Goal: Information Seeking & Learning: Learn about a topic

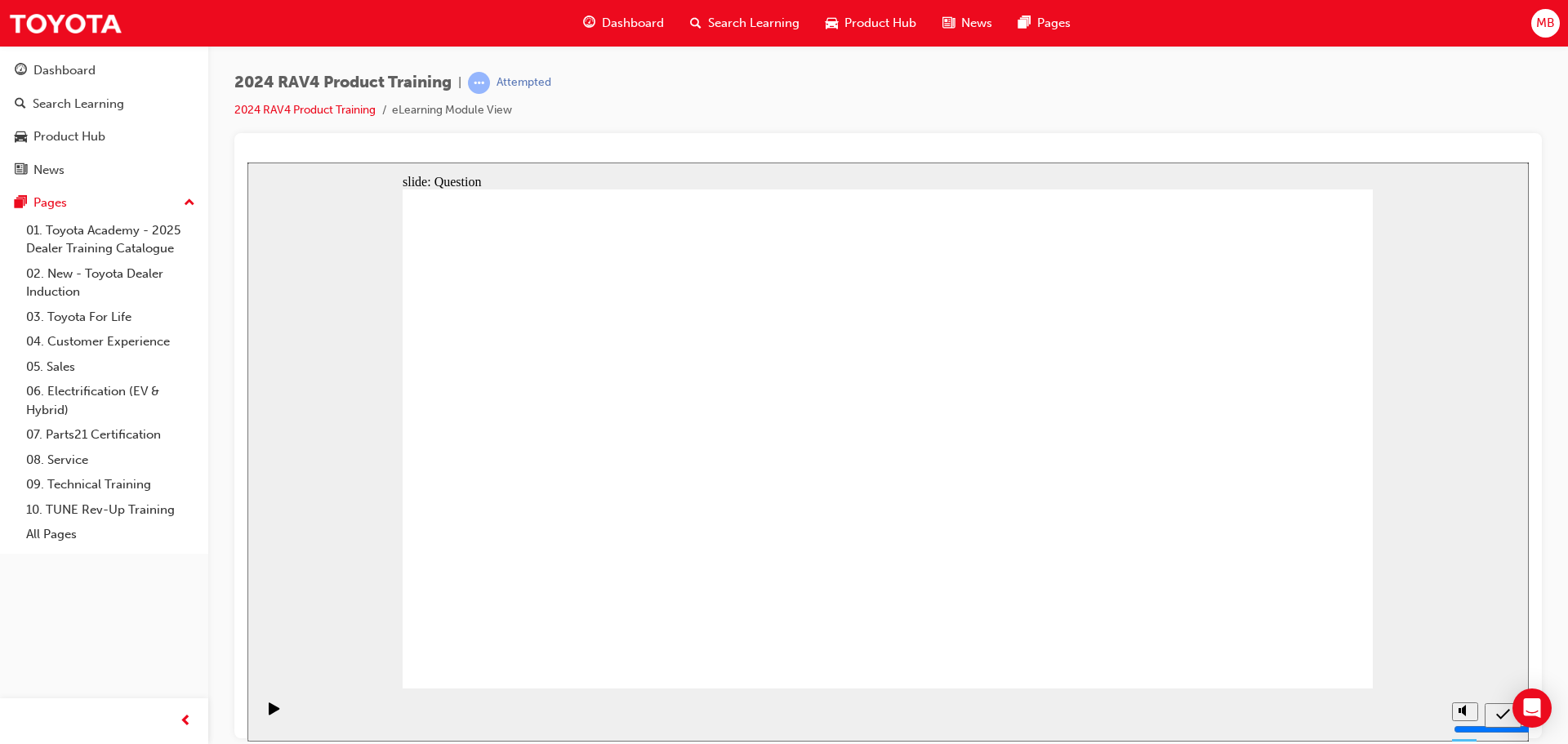
radio input "true"
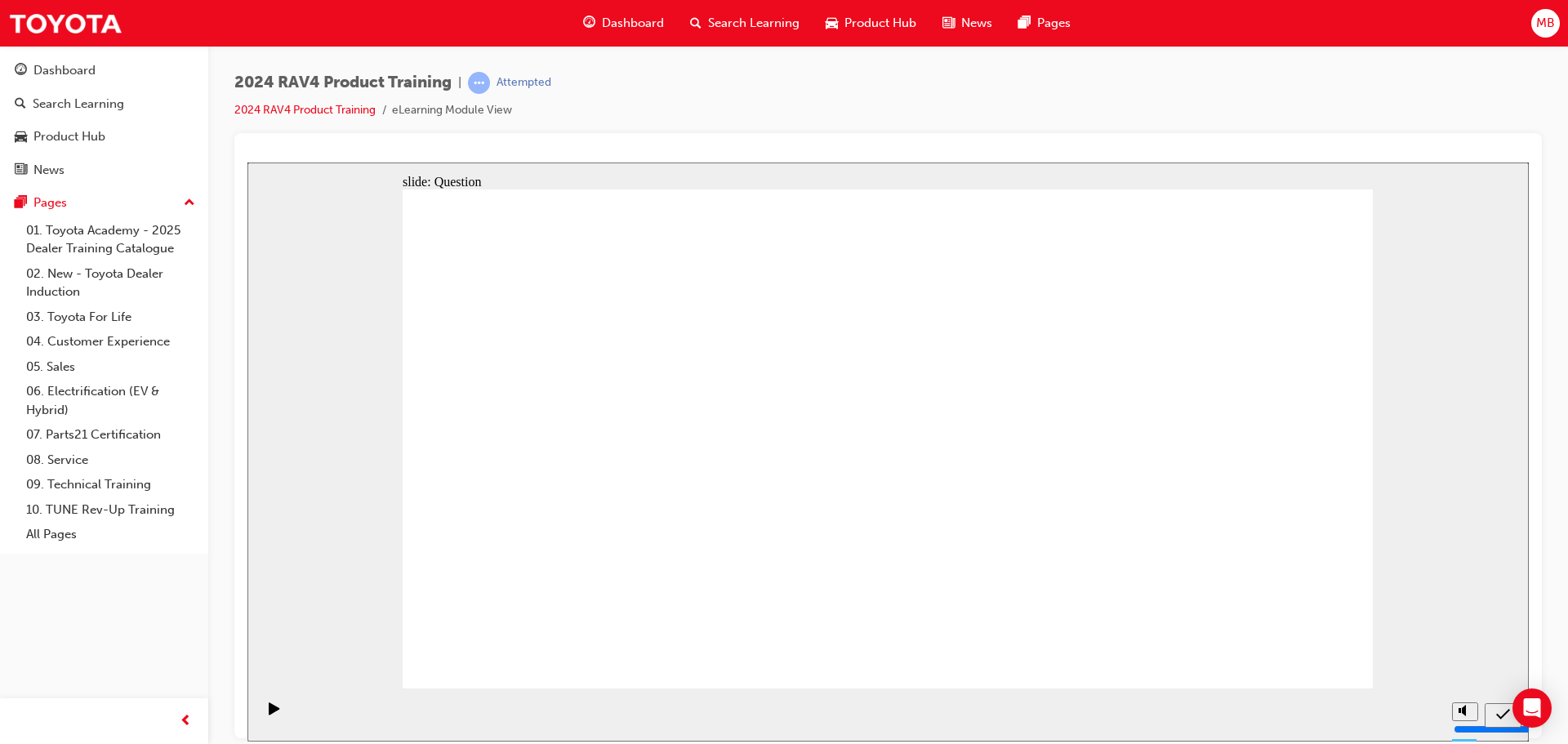
radio input "true"
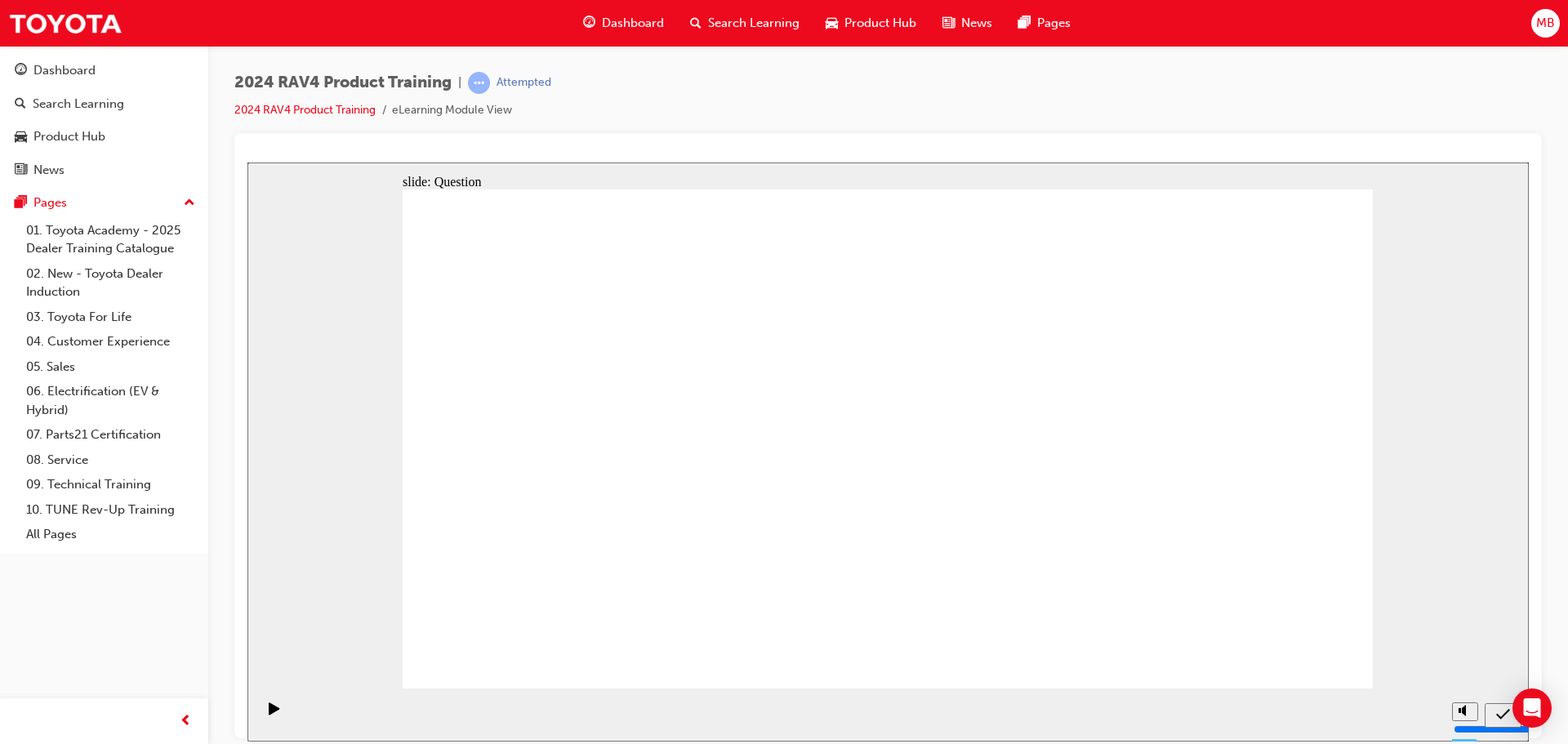
radio input "true"
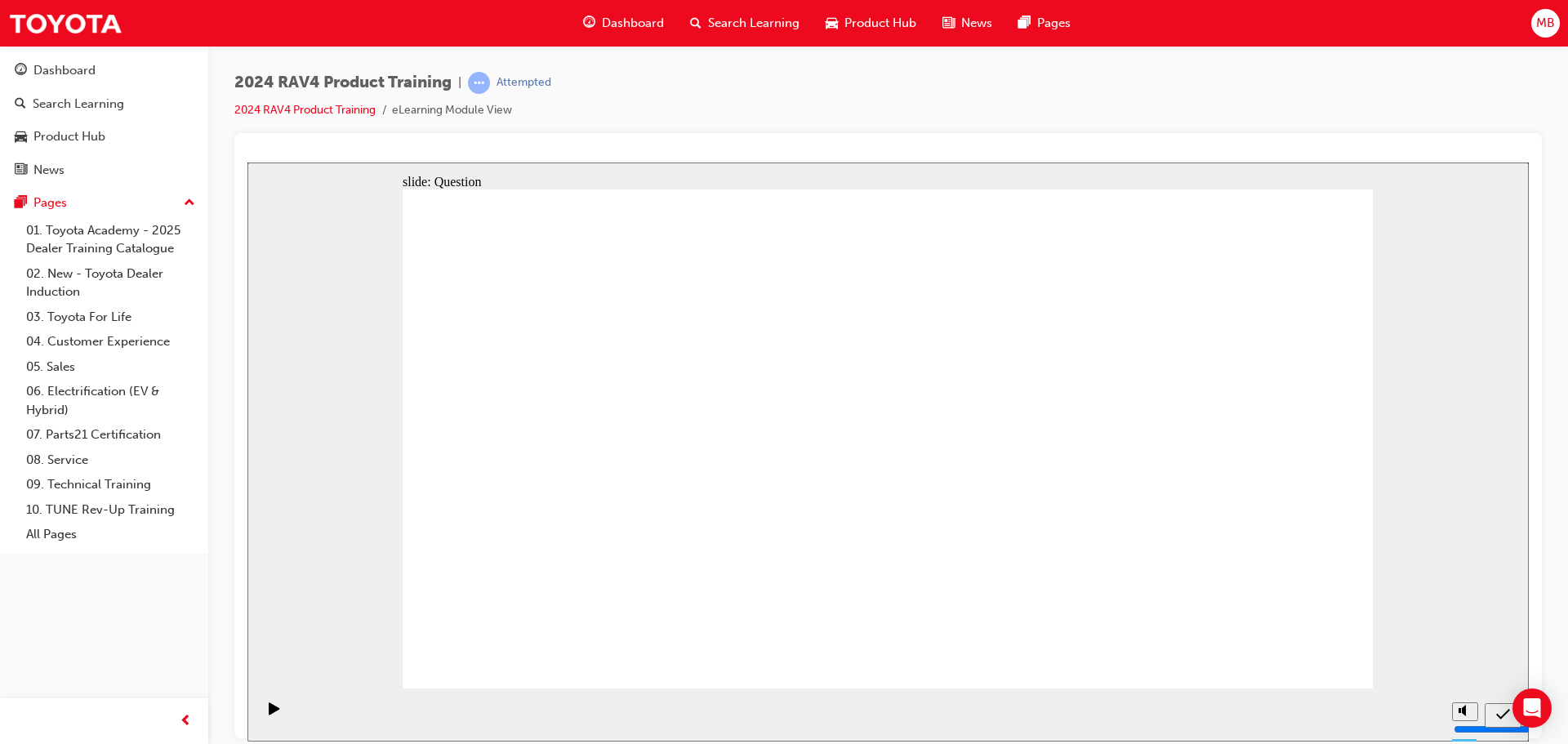
drag, startPoint x: 1120, startPoint y: 574, endPoint x: 764, endPoint y: 414, distance: 390.3
drag, startPoint x: 577, startPoint y: 382, endPoint x: 607, endPoint y: 544, distance: 164.8
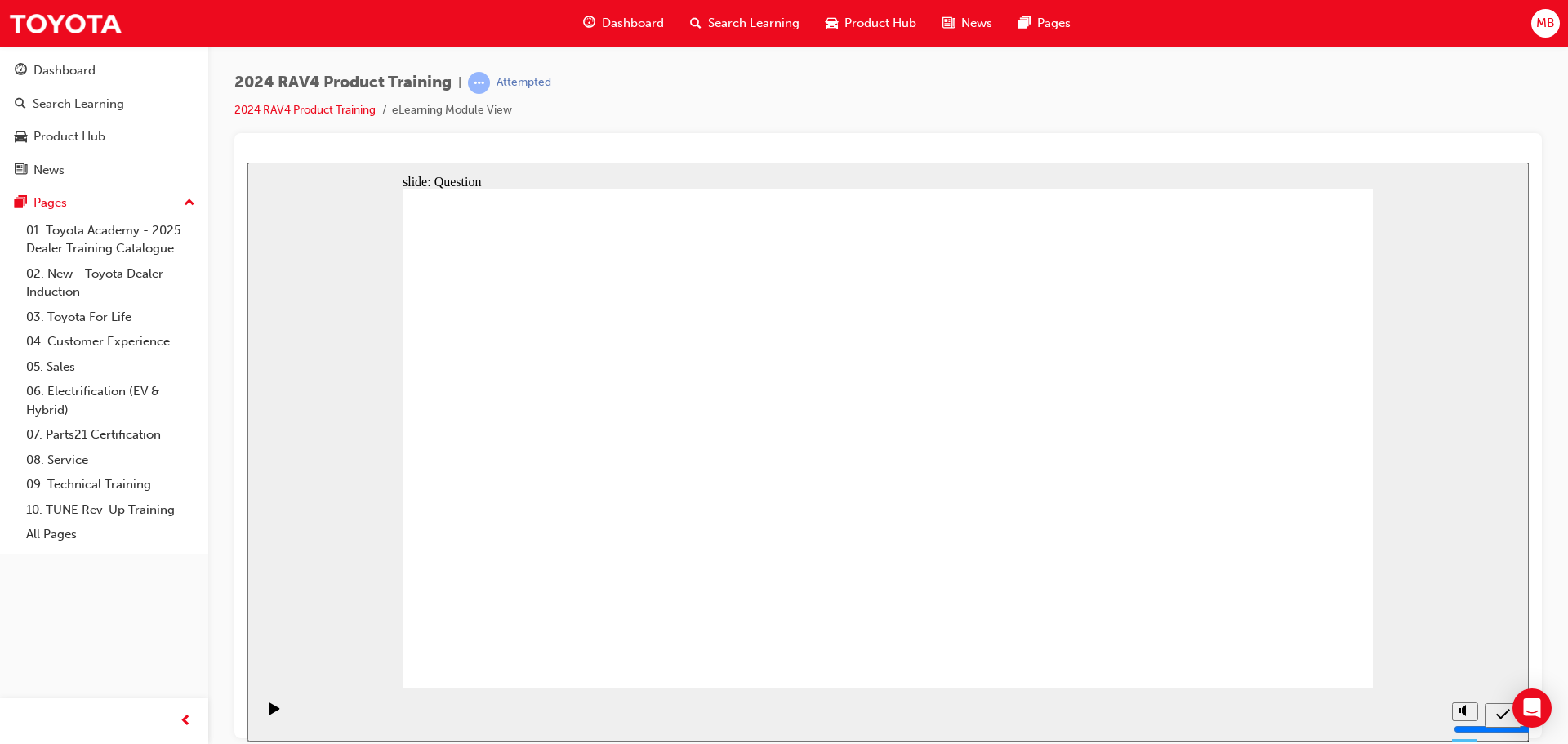
drag, startPoint x: 749, startPoint y: 387, endPoint x: 1109, endPoint y: 560, distance: 399.4
drag, startPoint x: 1207, startPoint y: 385, endPoint x: 843, endPoint y: 527, distance: 390.7
drag, startPoint x: 980, startPoint y: 462, endPoint x: 961, endPoint y: 558, distance: 97.9
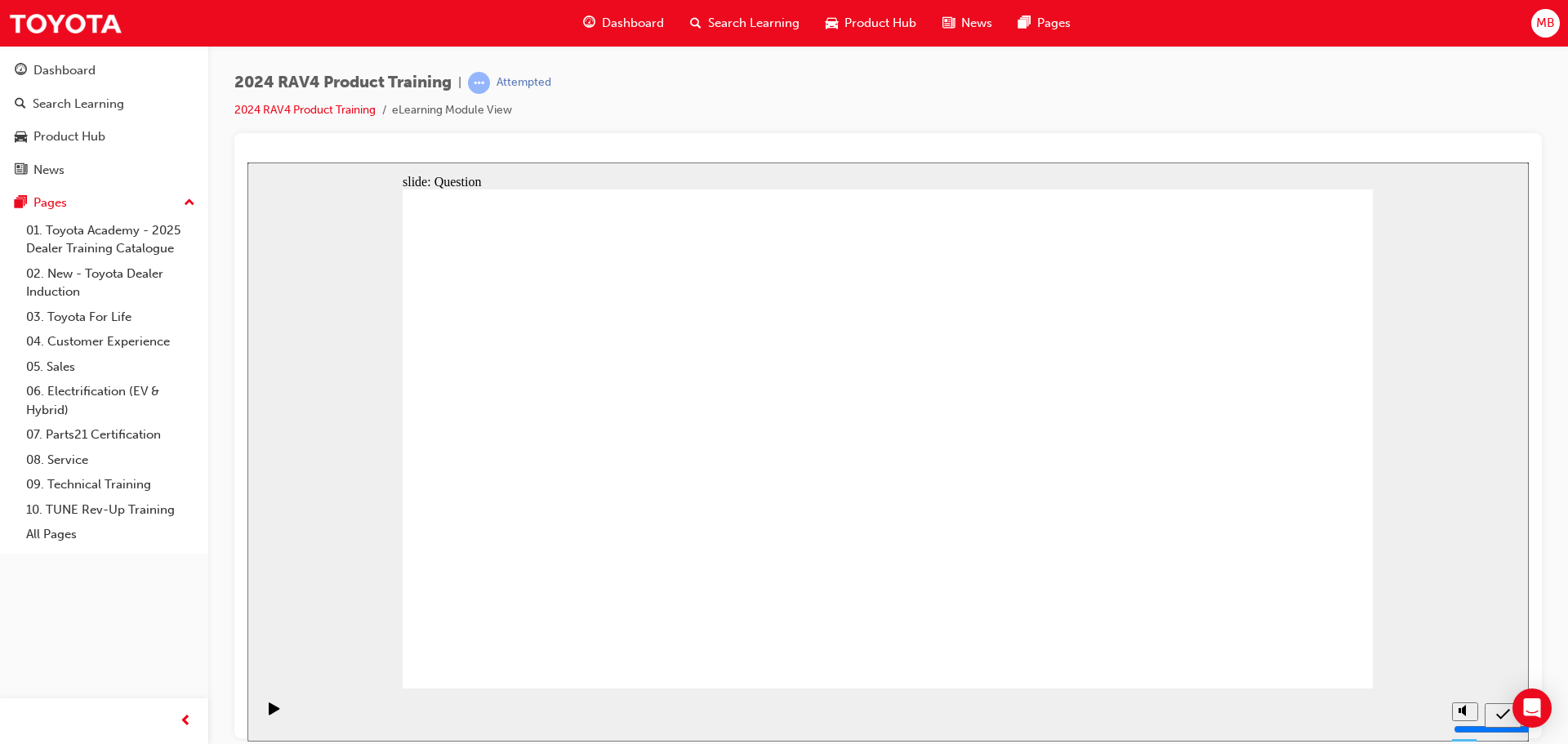
radio input "true"
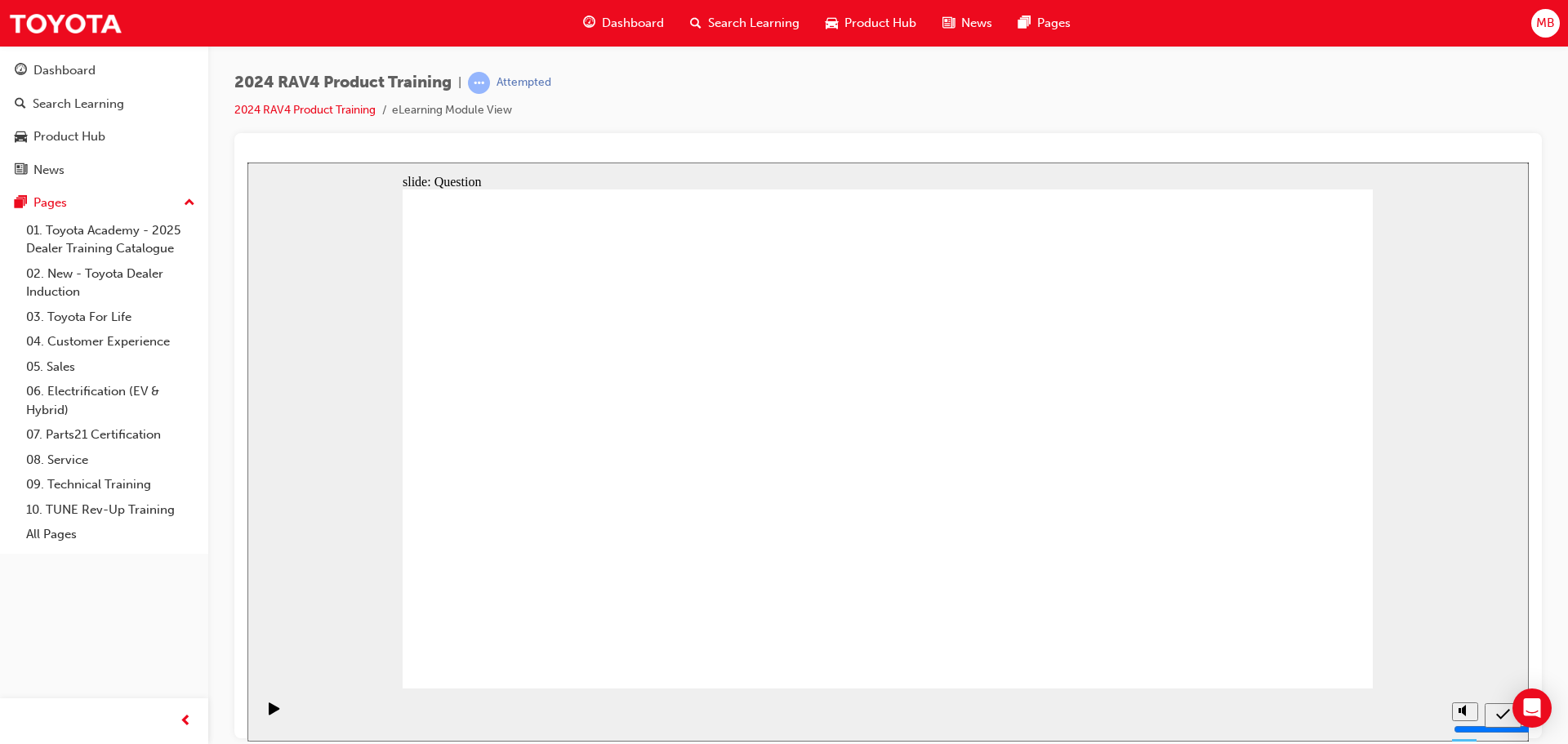
radio input "true"
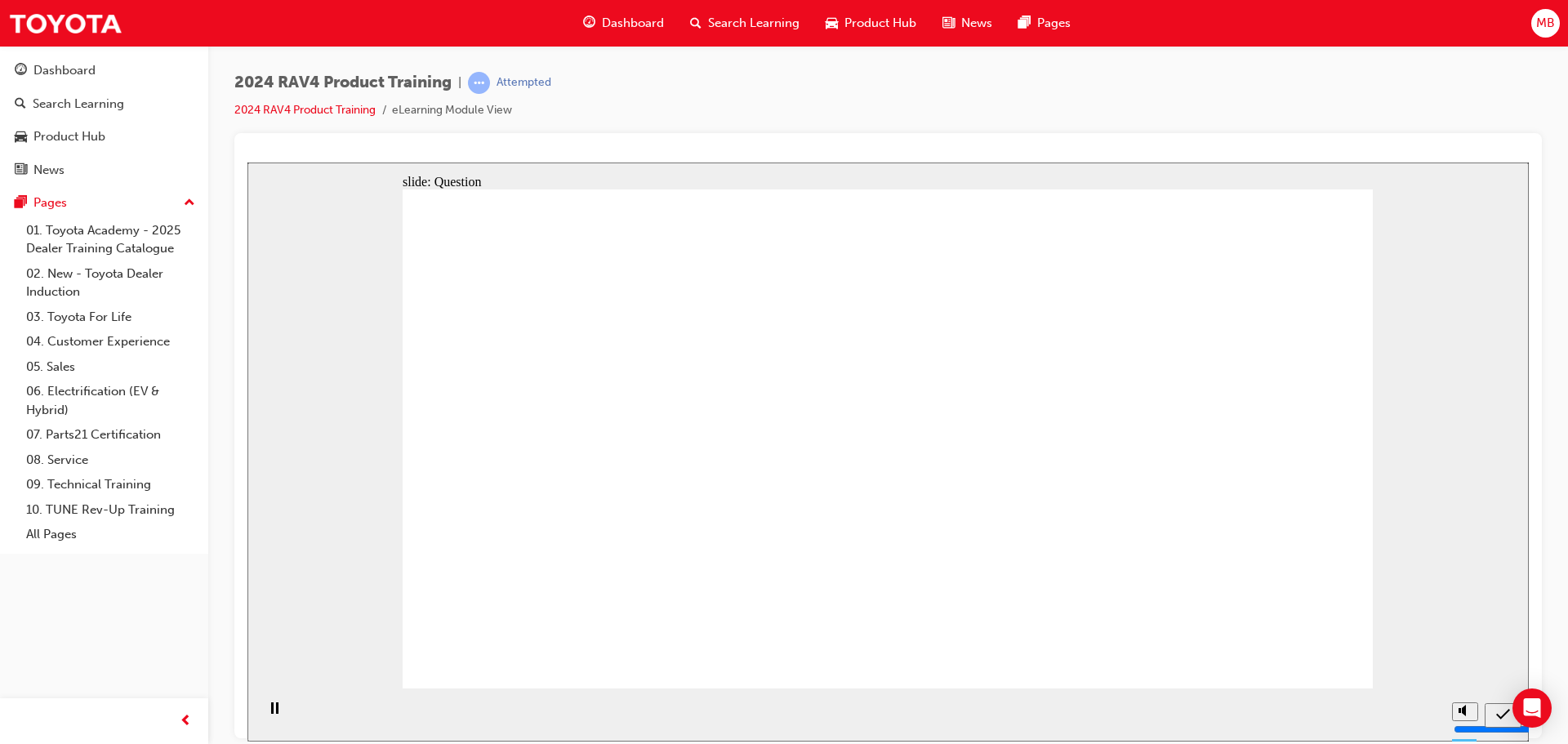
radio input "true"
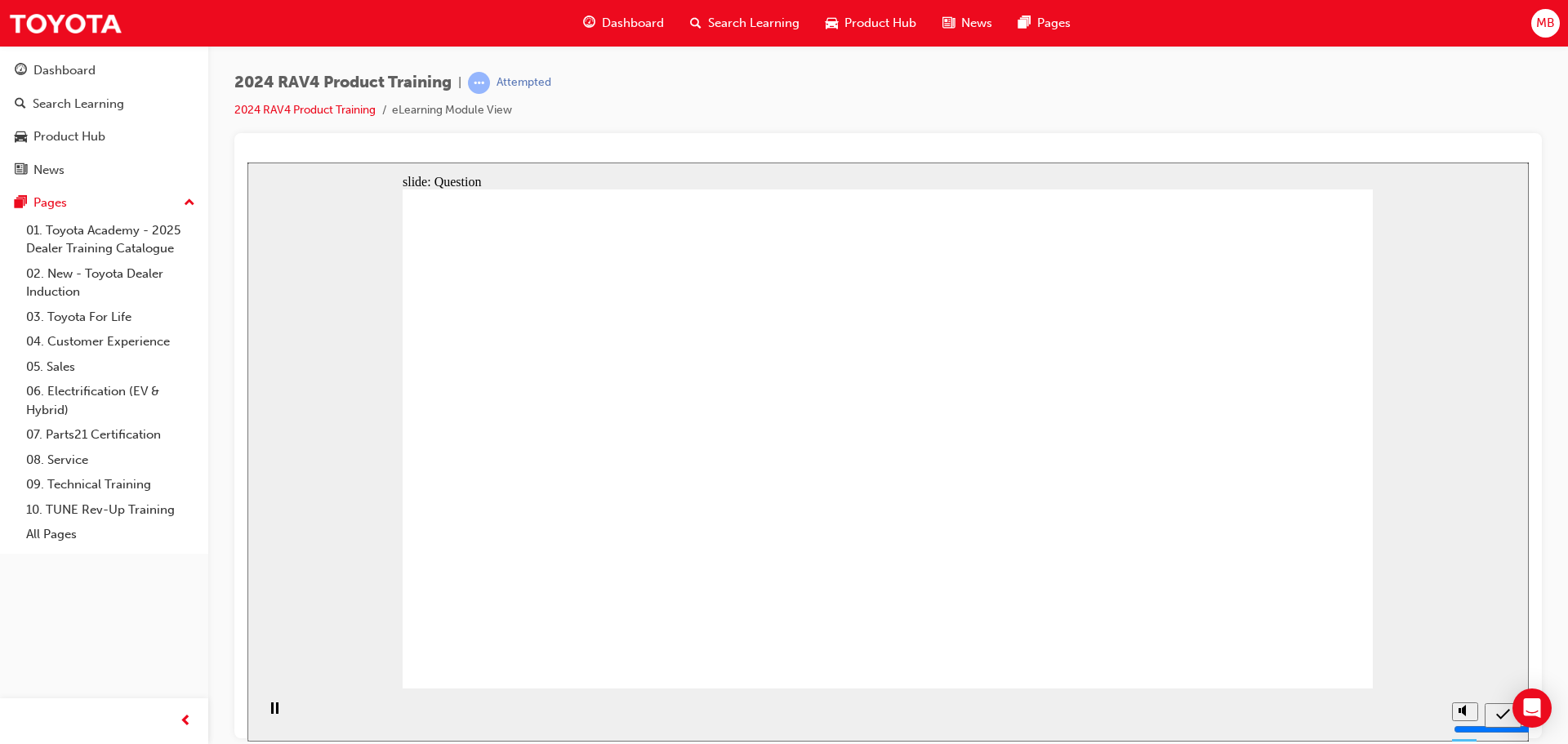
radio input "true"
drag, startPoint x: 728, startPoint y: 375, endPoint x: 1096, endPoint y: 554, distance: 409.2
drag, startPoint x: 1183, startPoint y: 414, endPoint x: 835, endPoint y: 565, distance: 379.3
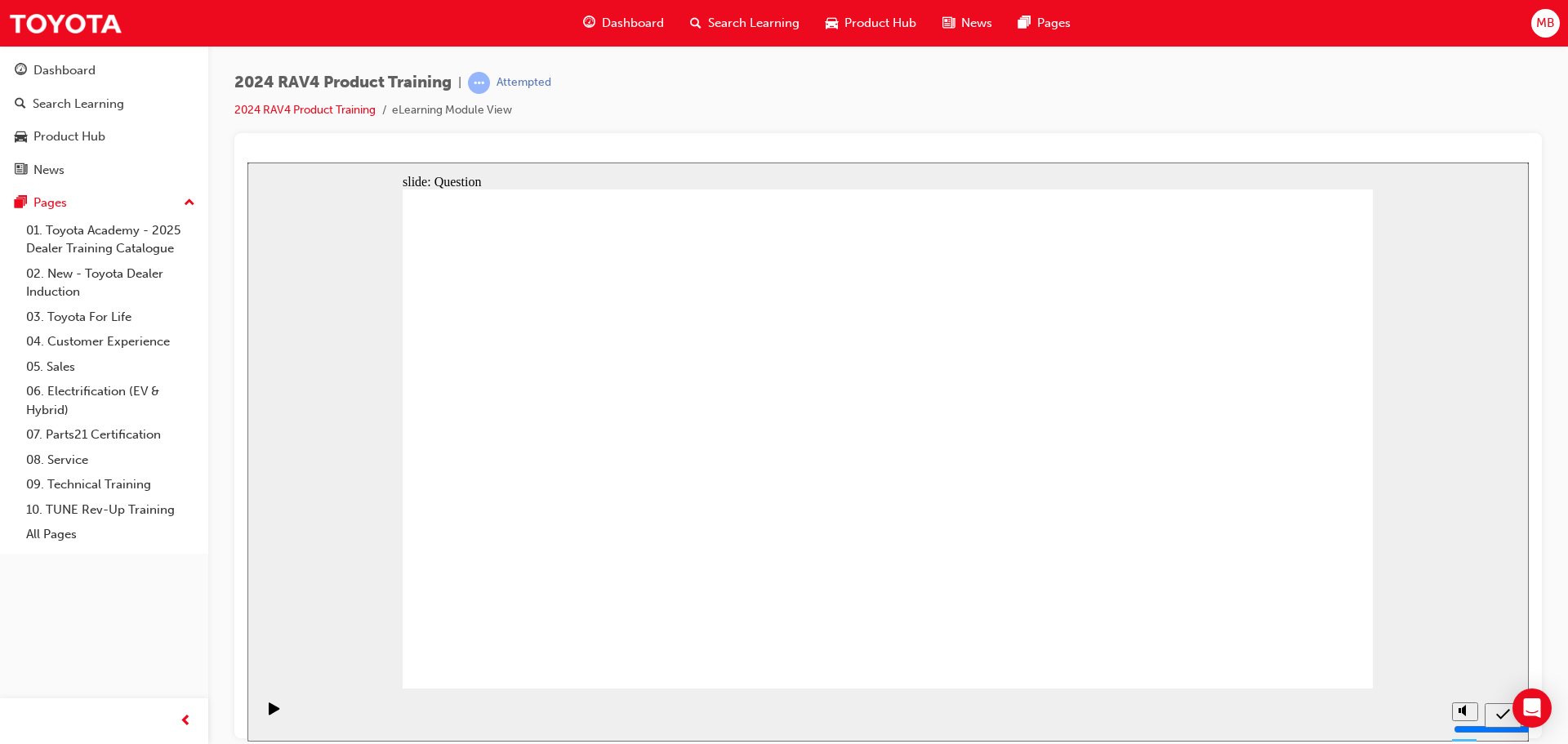
drag, startPoint x: 603, startPoint y: 385, endPoint x: 993, endPoint y: 546, distance: 421.9
drag, startPoint x: 1002, startPoint y: 411, endPoint x: 642, endPoint y: 568, distance: 392.7
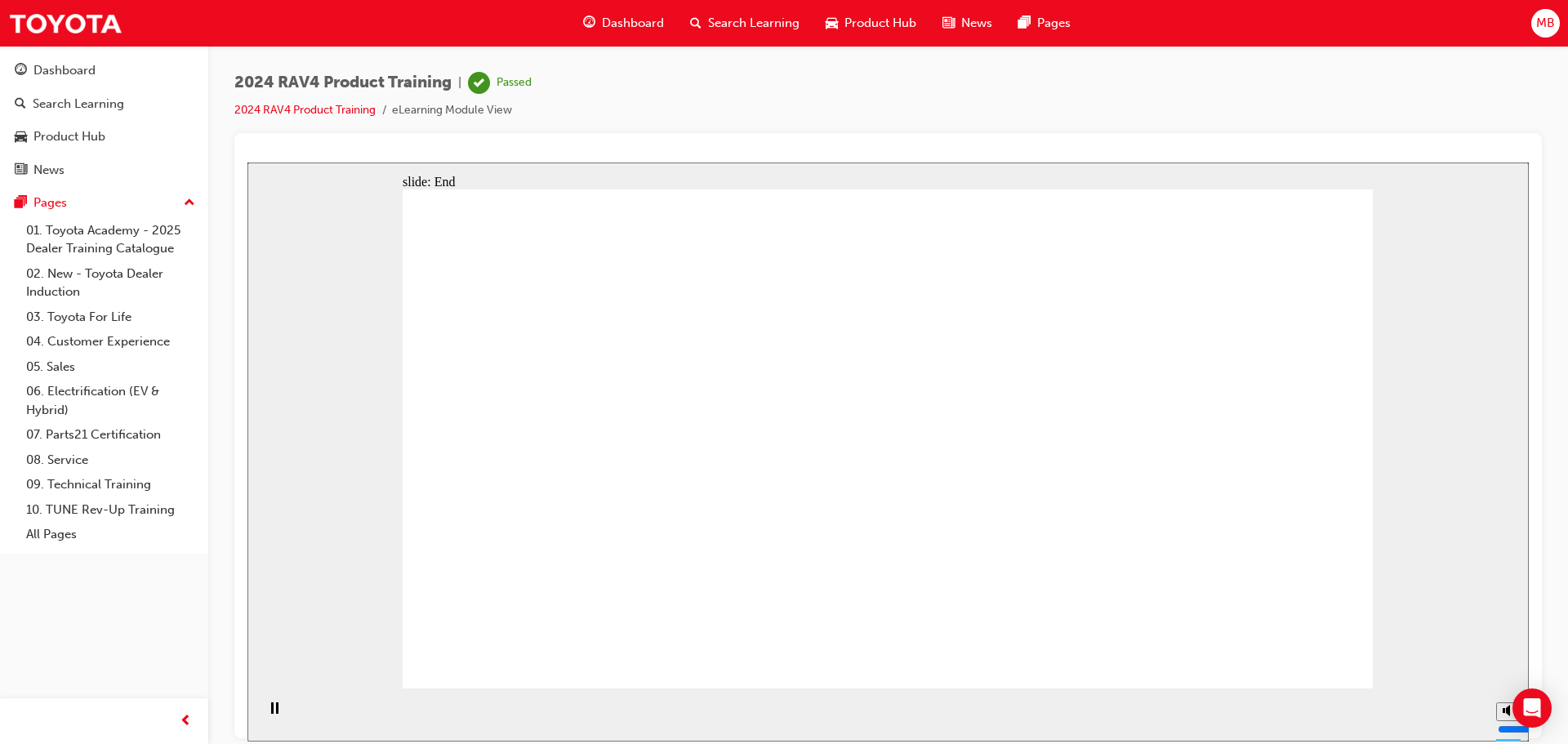
click at [71, 105] on div "Search Learning" at bounding box center [78, 103] width 91 height 19
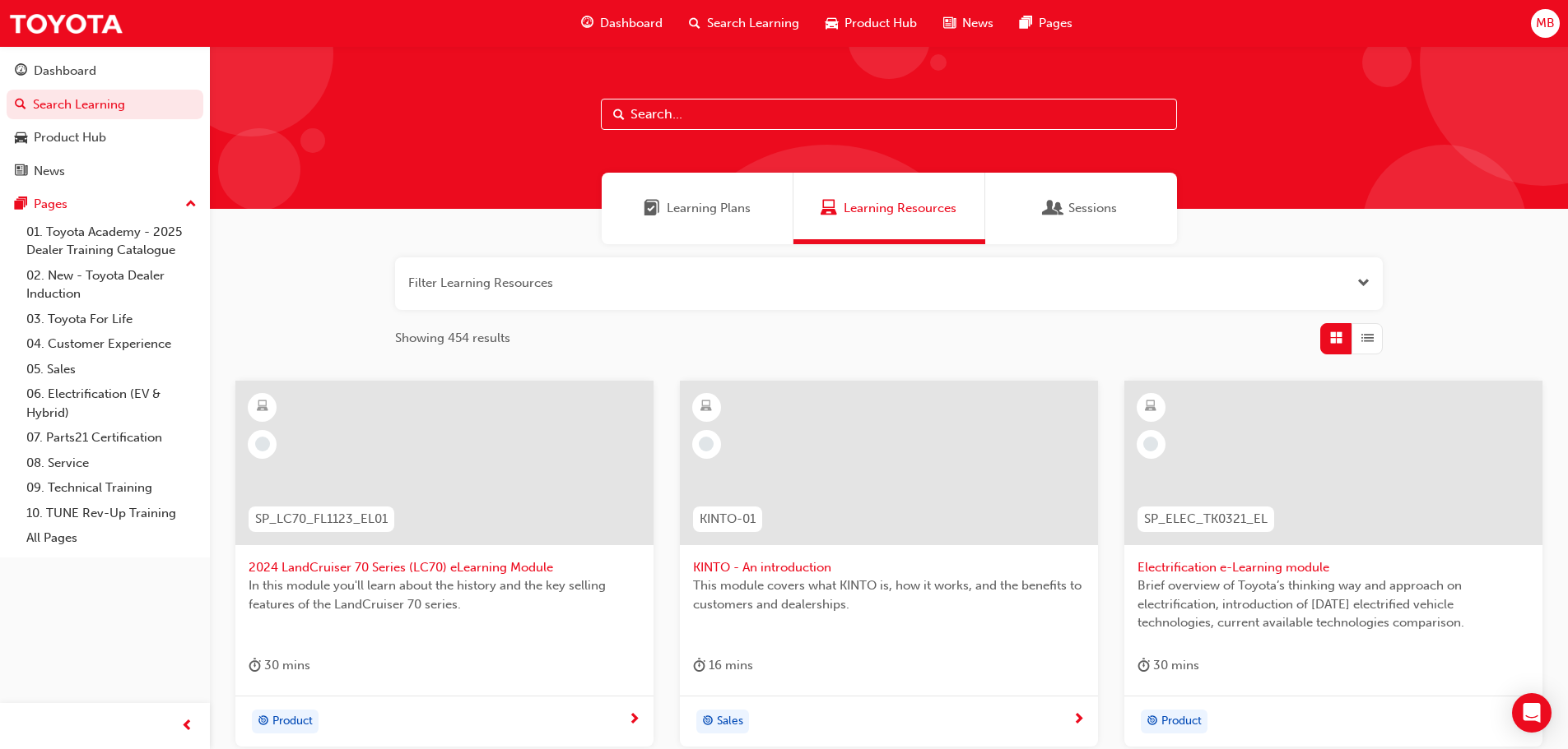
click at [700, 200] on span "Learning Plans" at bounding box center [708, 208] width 84 height 19
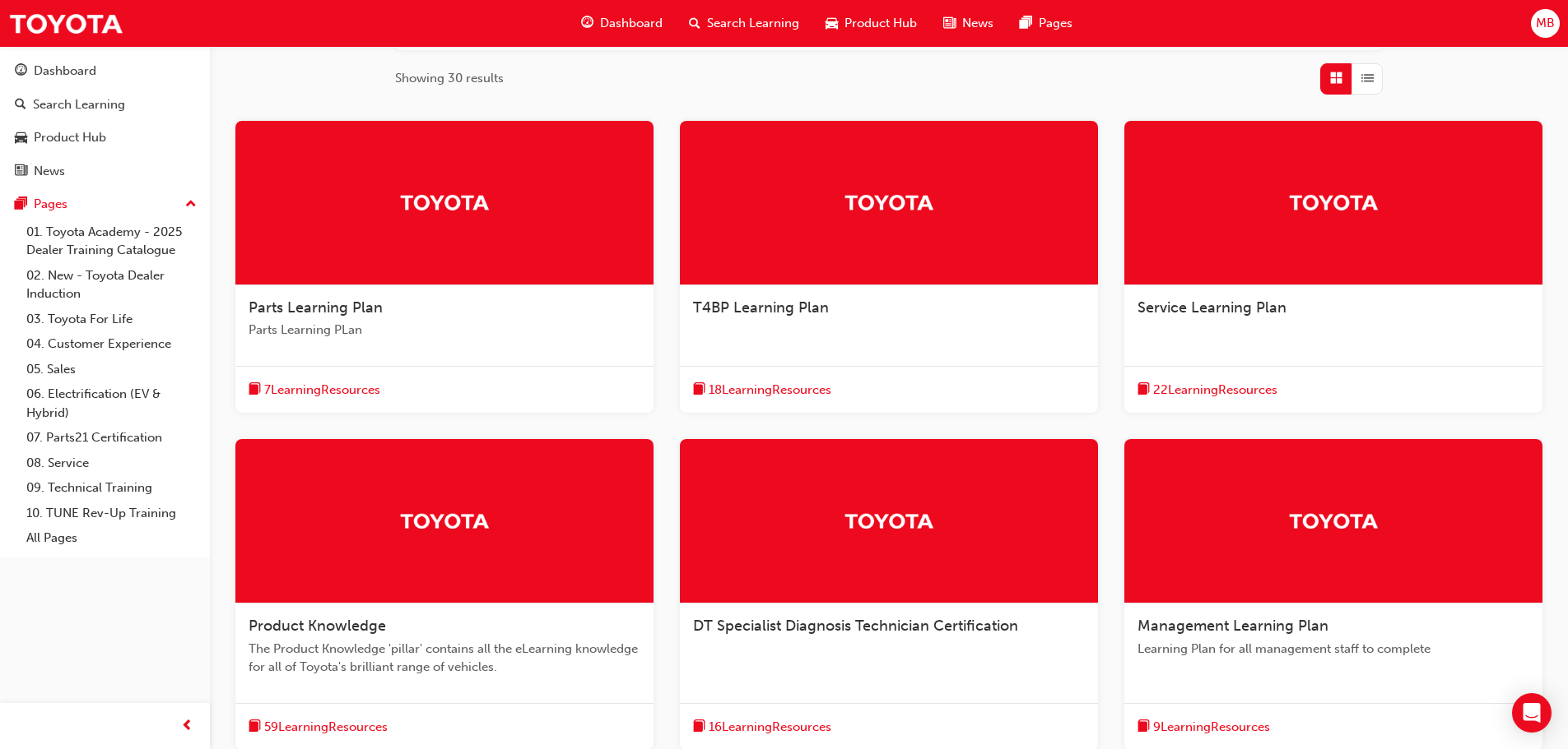
scroll to position [462, 0]
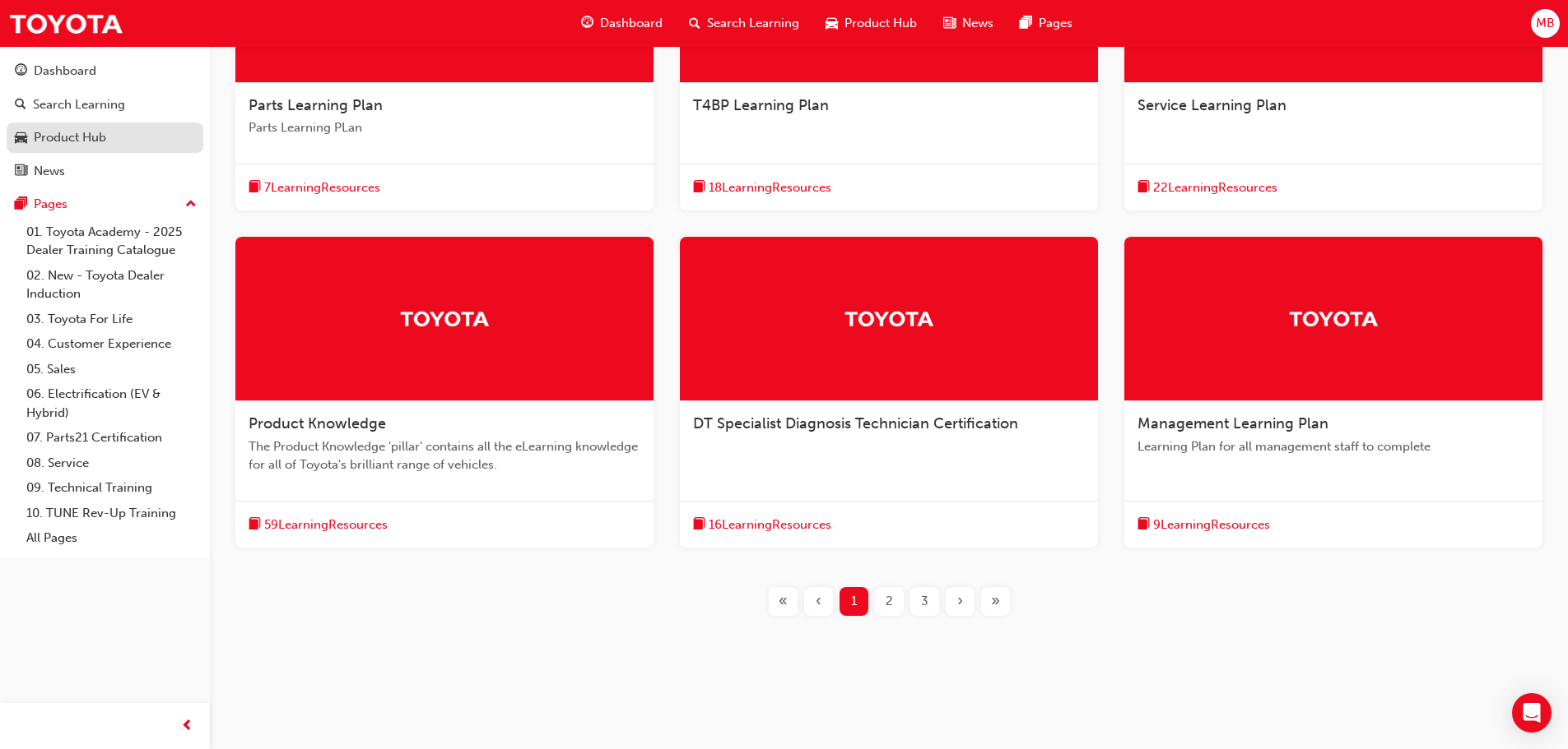
click at [64, 140] on div "Product Hub" at bounding box center [69, 138] width 72 height 19
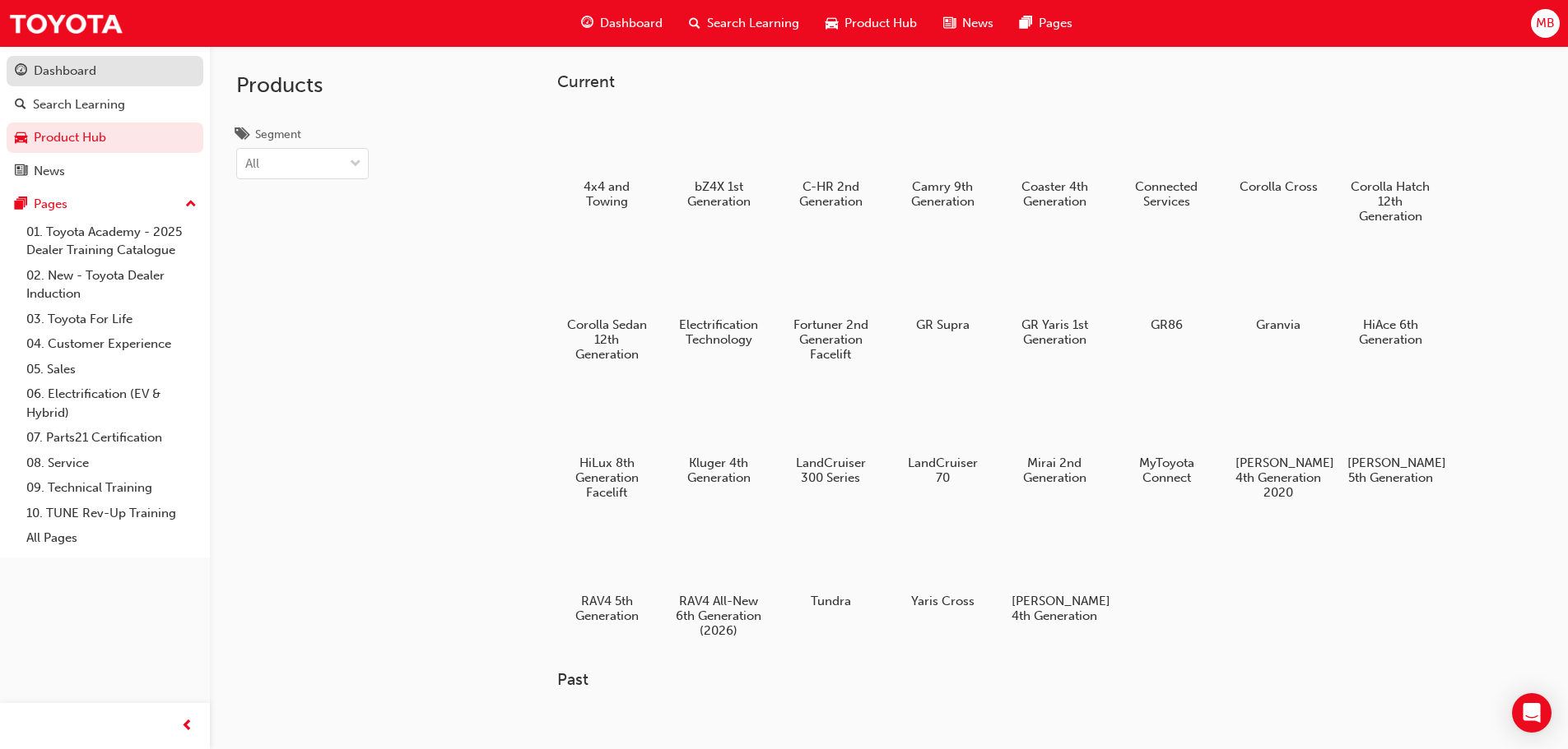
click at [69, 73] on div "Dashboard" at bounding box center [64, 70] width 62 height 19
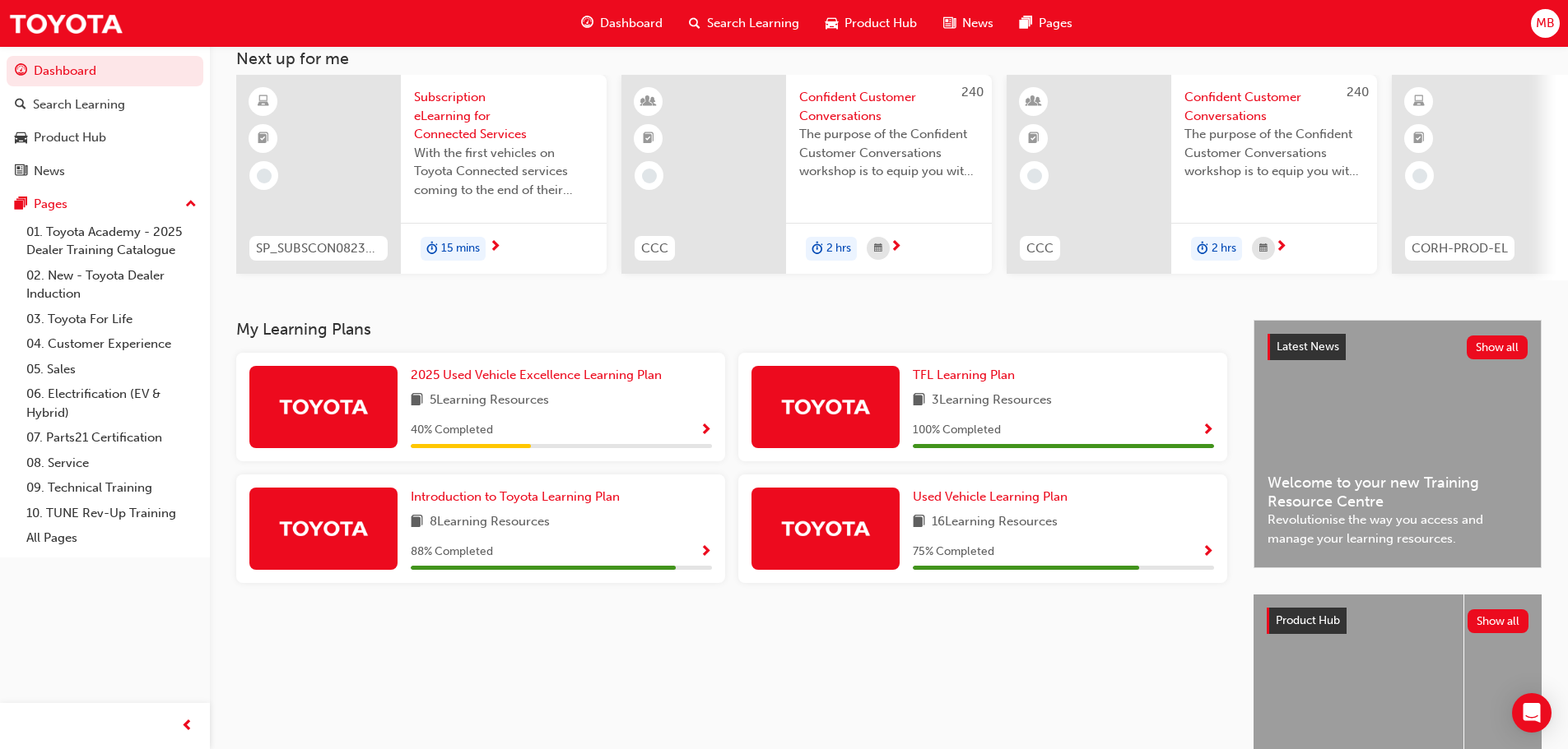
scroll to position [234, 0]
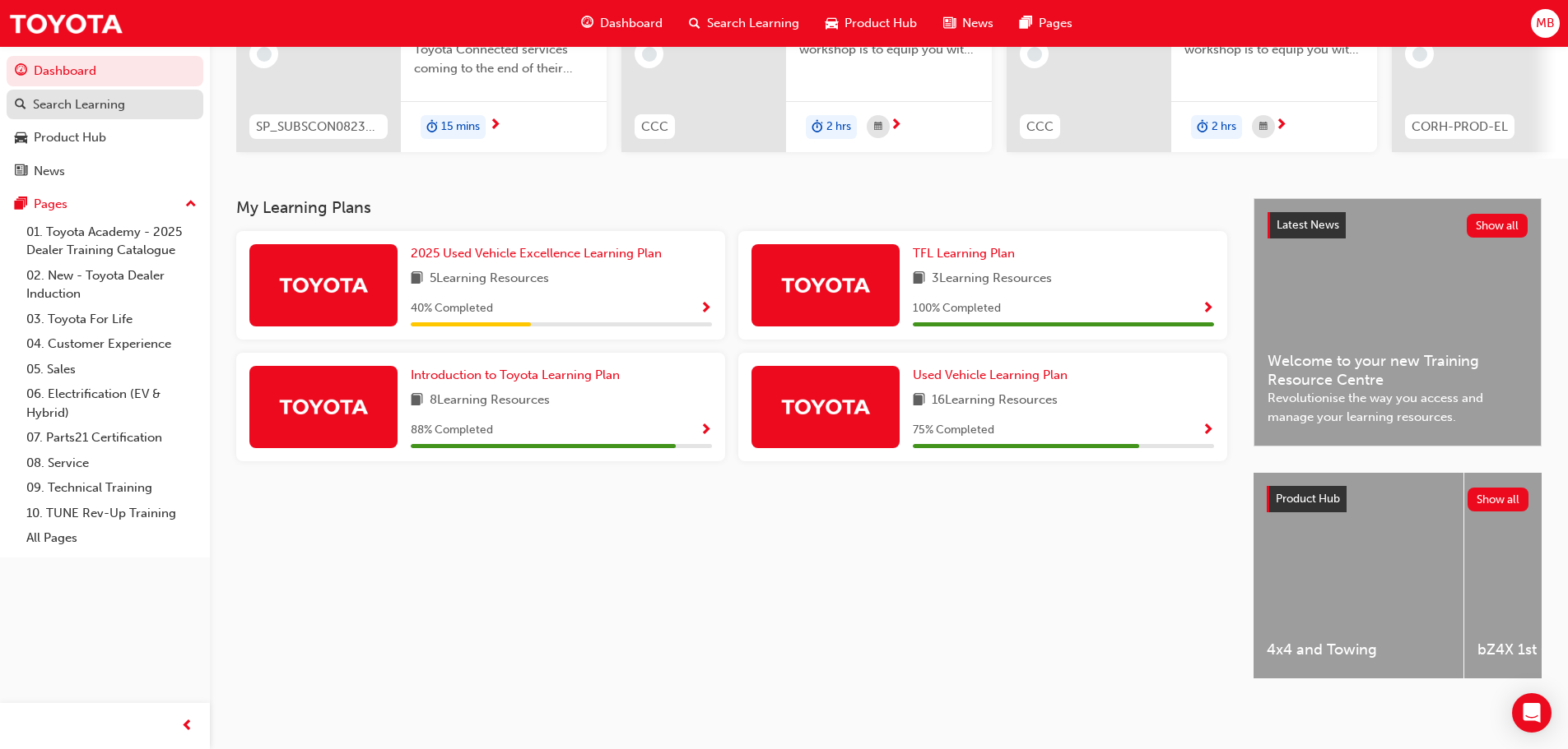
click at [77, 108] on div "Search Learning" at bounding box center [78, 104] width 92 height 19
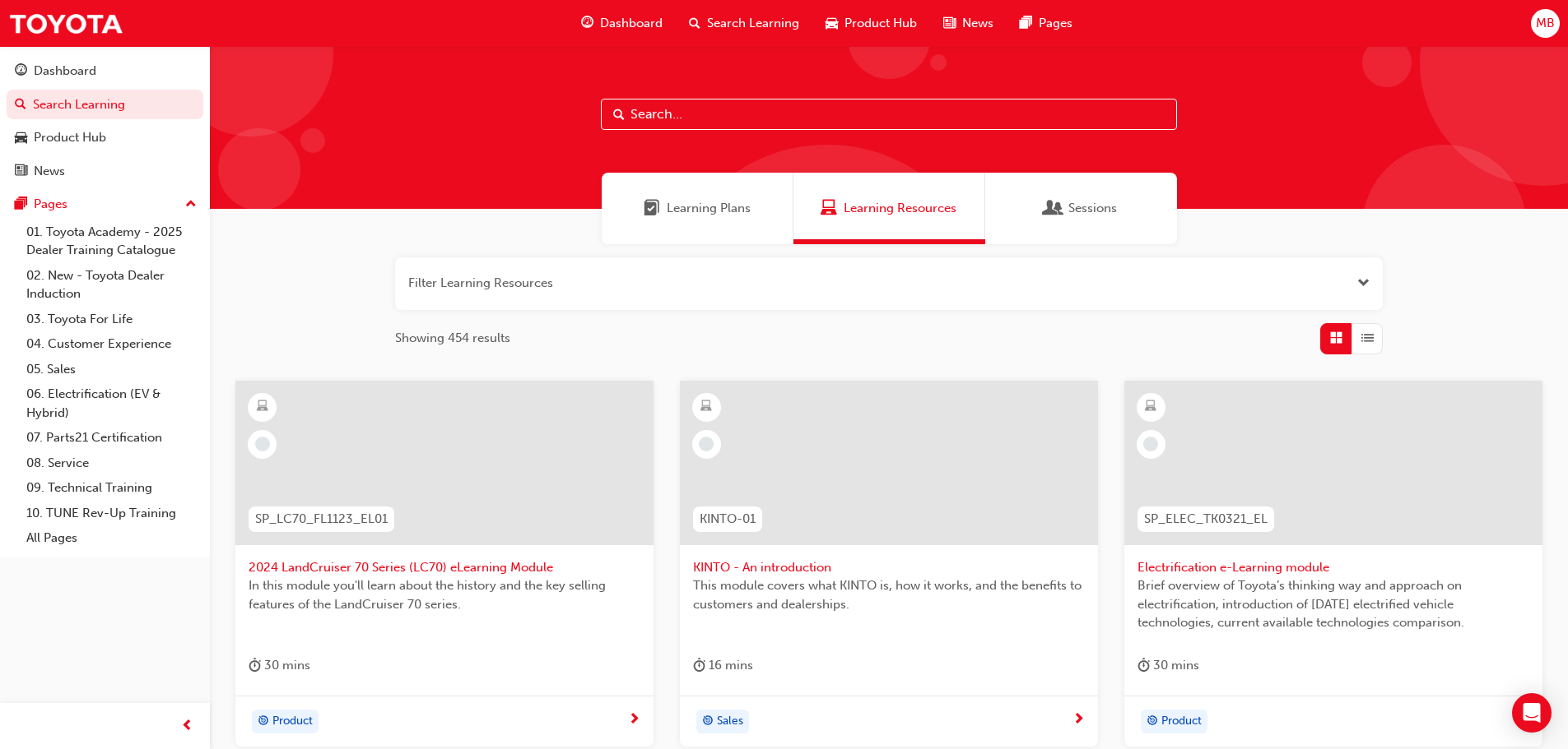
click at [553, 279] on button "button" at bounding box center [889, 283] width 988 height 52
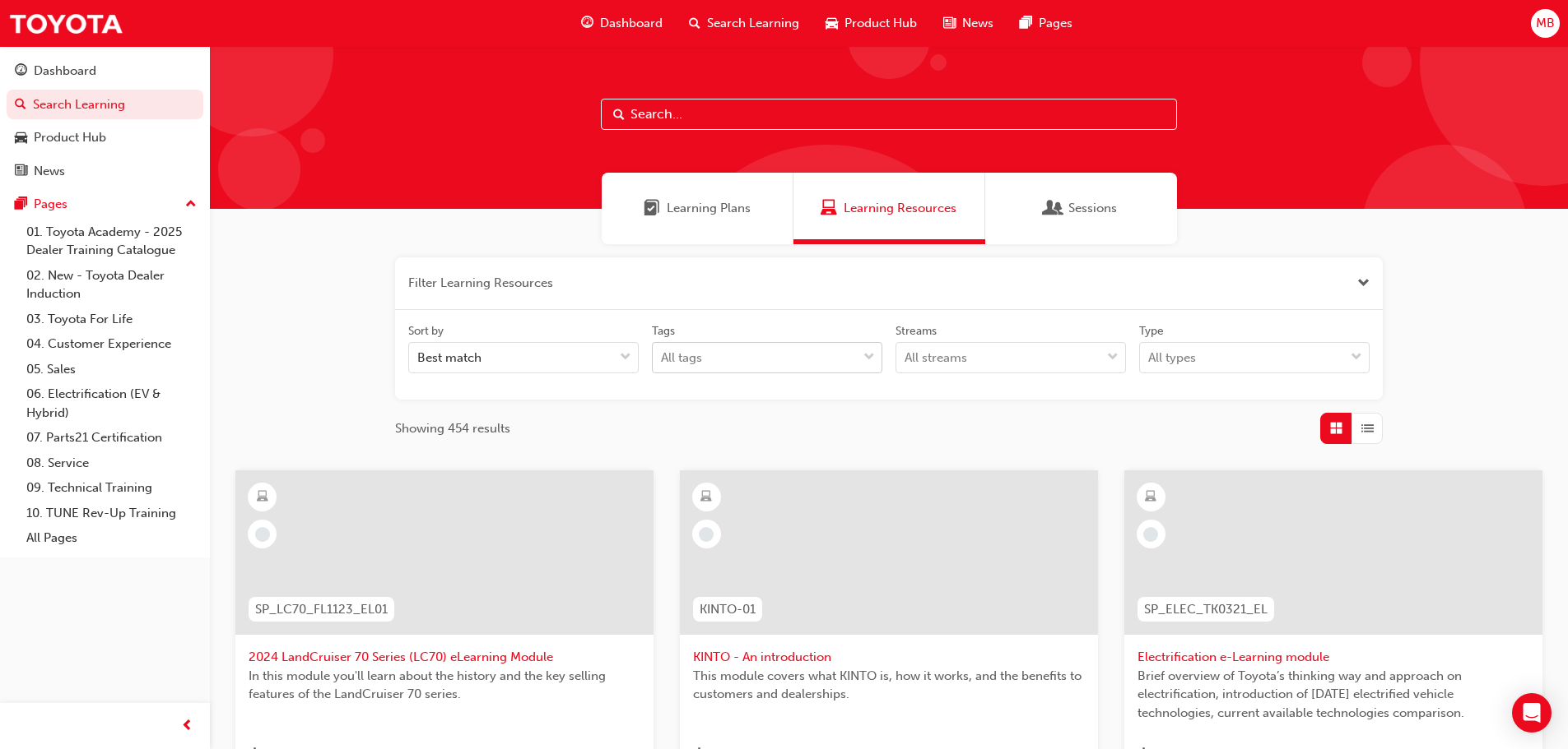
click at [862, 353] on div "tagOptions" at bounding box center [868, 358] width 25 height 30
click at [662, 353] on input "Tags All tags" at bounding box center [661, 357] width 2 height 14
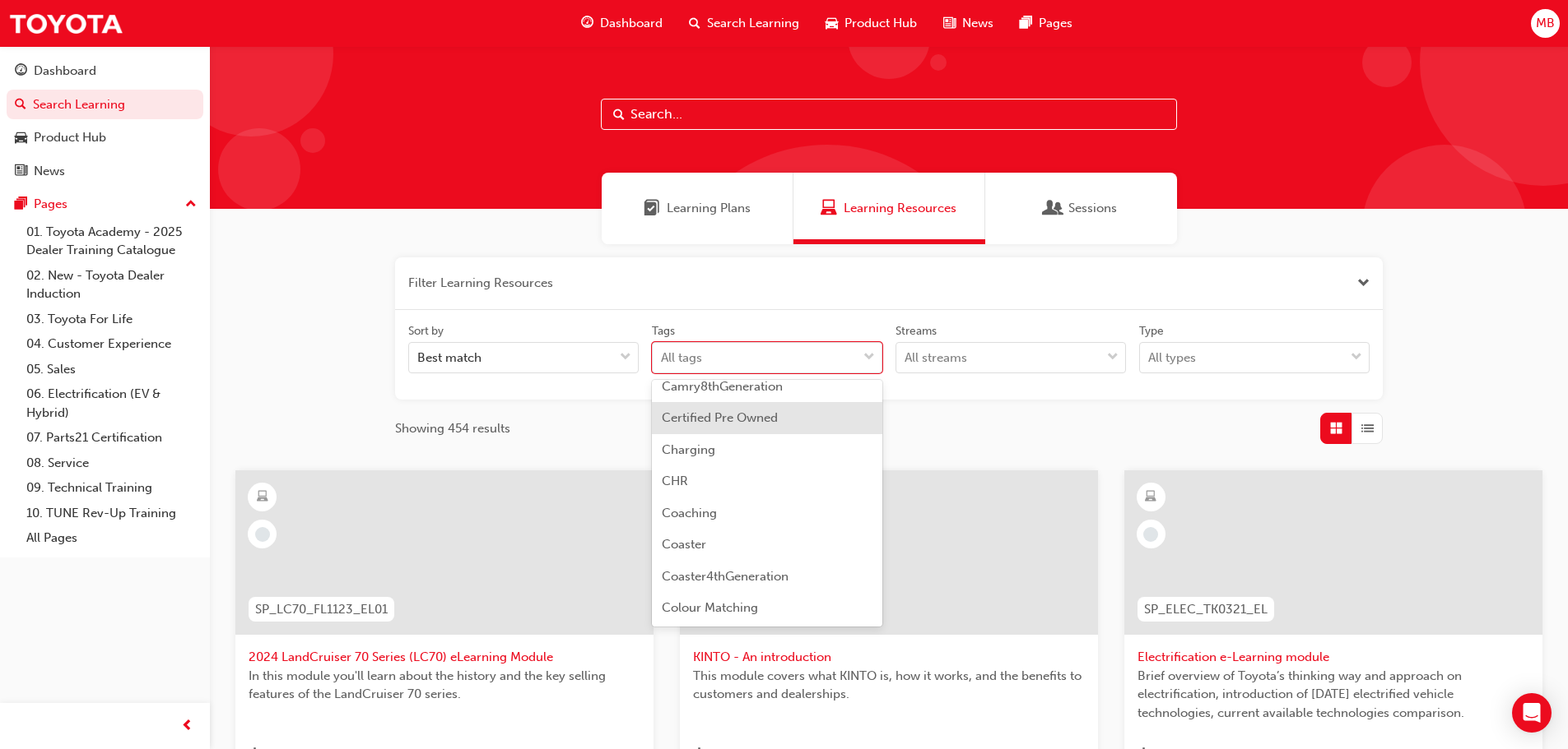
scroll to position [1316, 0]
click at [1328, 353] on div "All types" at bounding box center [1241, 357] width 204 height 29
click at [1149, 353] on input "Type All types" at bounding box center [1149, 357] width 2 height 14
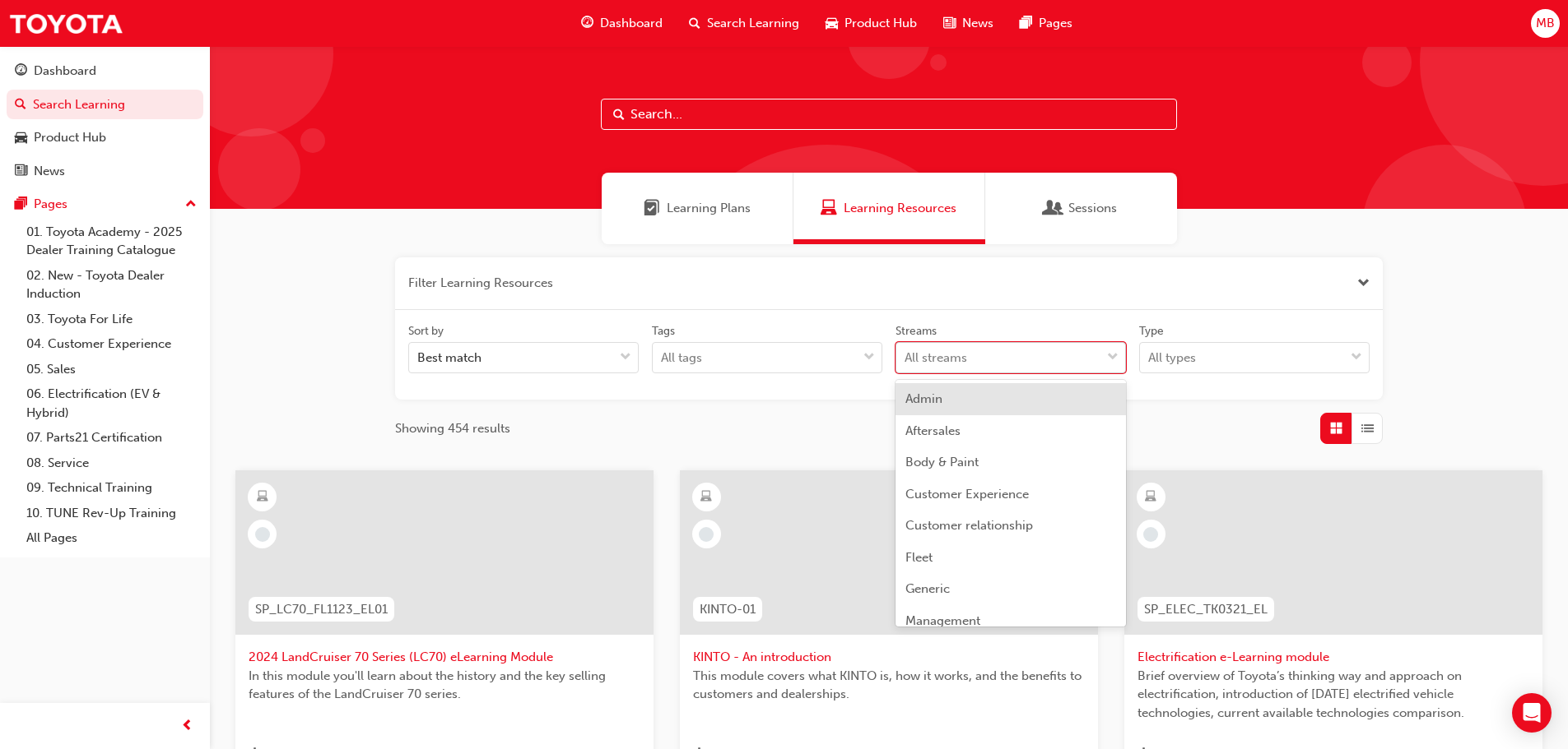
click at [1055, 361] on div "All streams" at bounding box center [998, 357] width 204 height 29
click at [906, 361] on input "Streams option Admin focused, 1 of 23. 23 results available. Use Up and Down to…" at bounding box center [906, 357] width 2 height 14
click at [1055, 361] on div "All streams" at bounding box center [998, 357] width 204 height 29
click at [906, 361] on input "Streams option Admin focused, 1 of 23. 23 results available. Use Up and Down to…" at bounding box center [906, 357] width 2 height 14
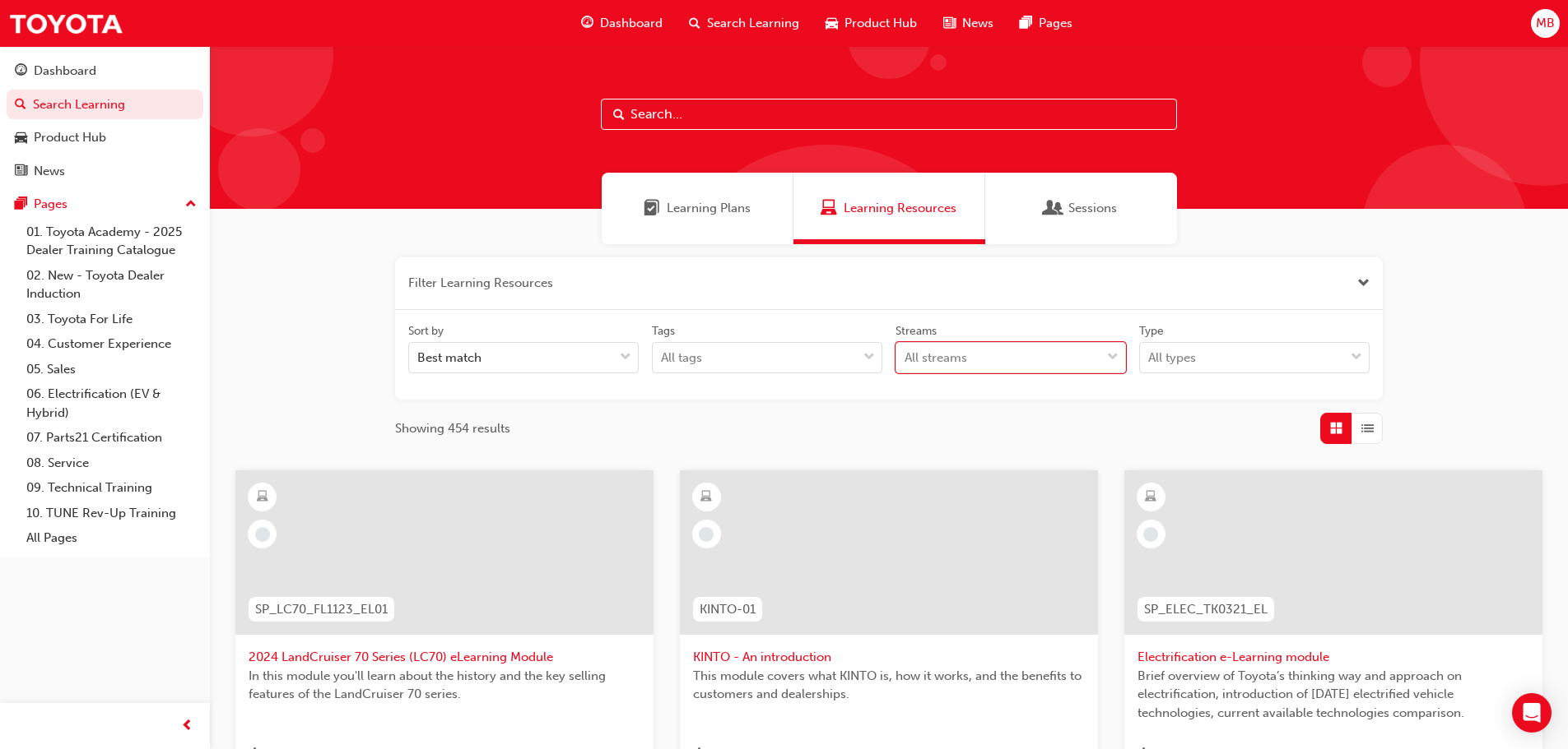
click at [896, 17] on span "Product Hub" at bounding box center [880, 23] width 72 height 19
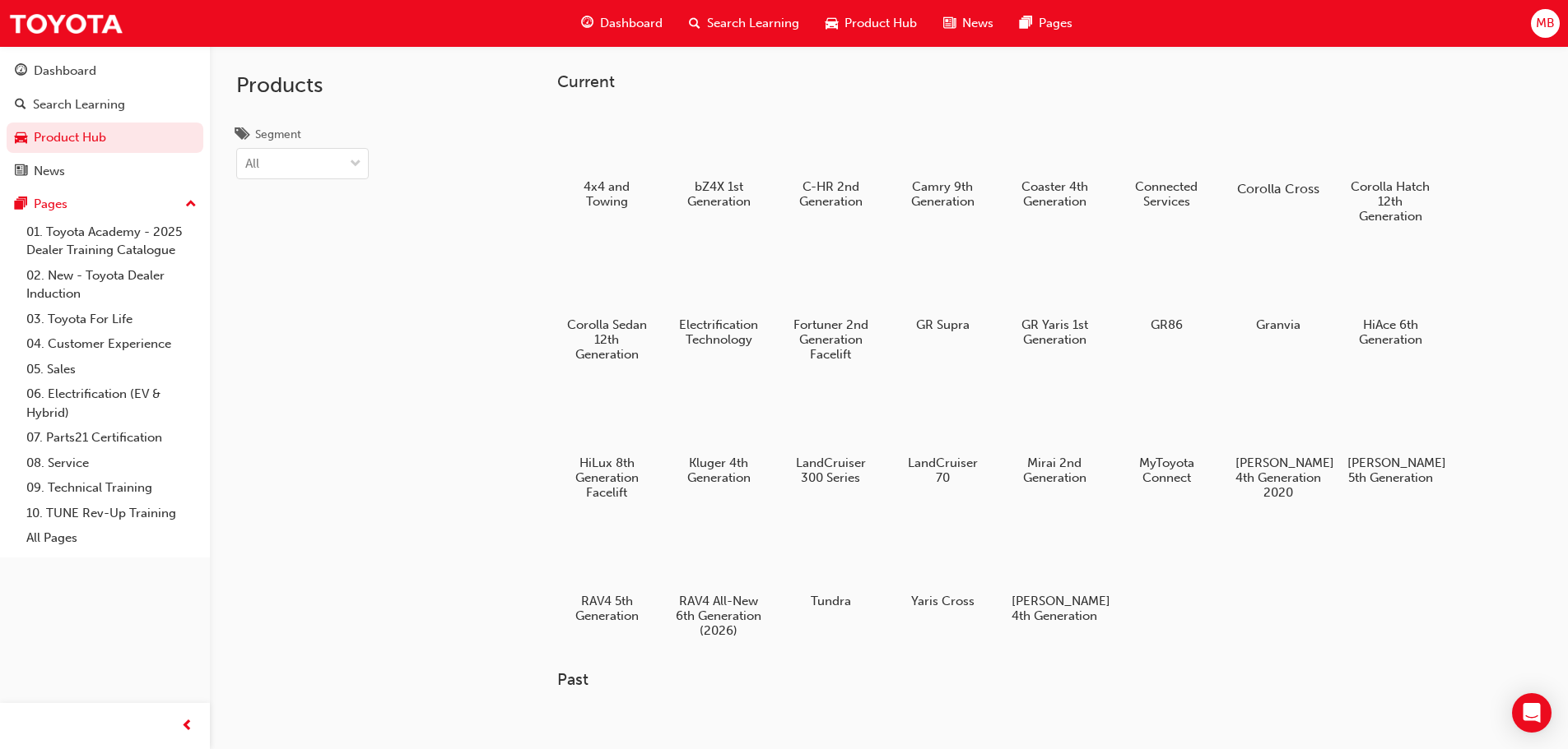
click at [1284, 140] on div at bounding box center [1277, 141] width 91 height 66
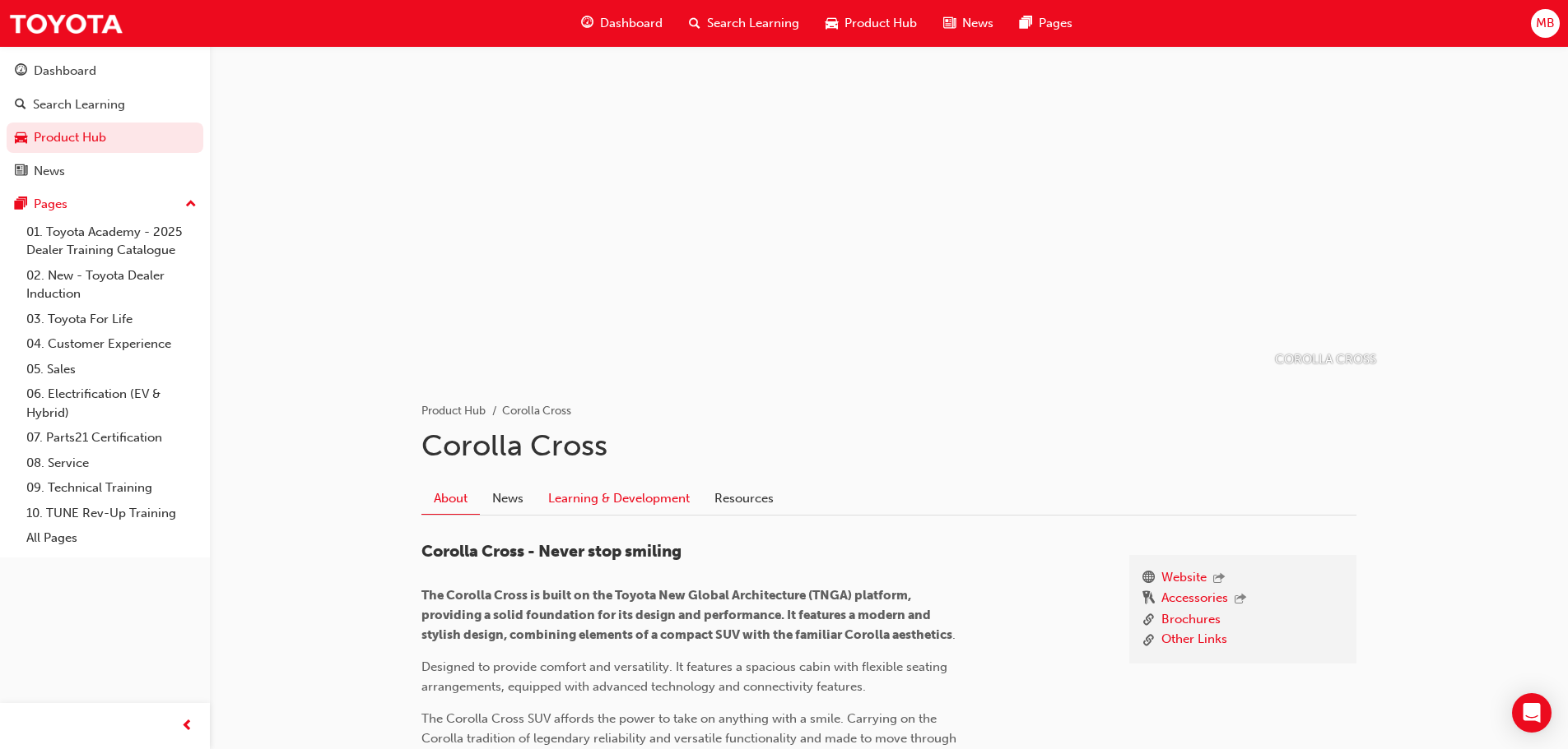
click at [647, 502] on link "Learning & Development" at bounding box center [619, 499] width 166 height 32
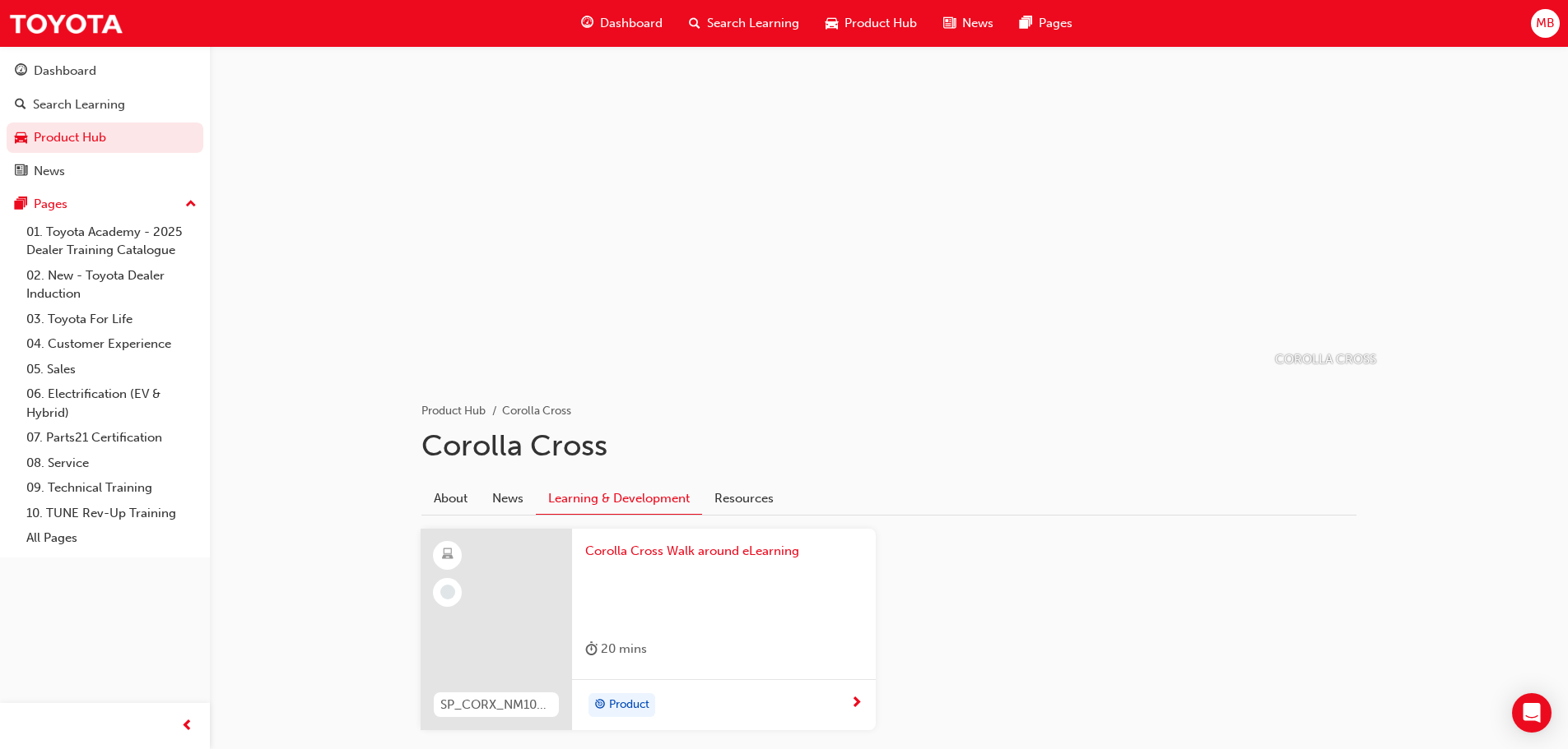
scroll to position [101, 0]
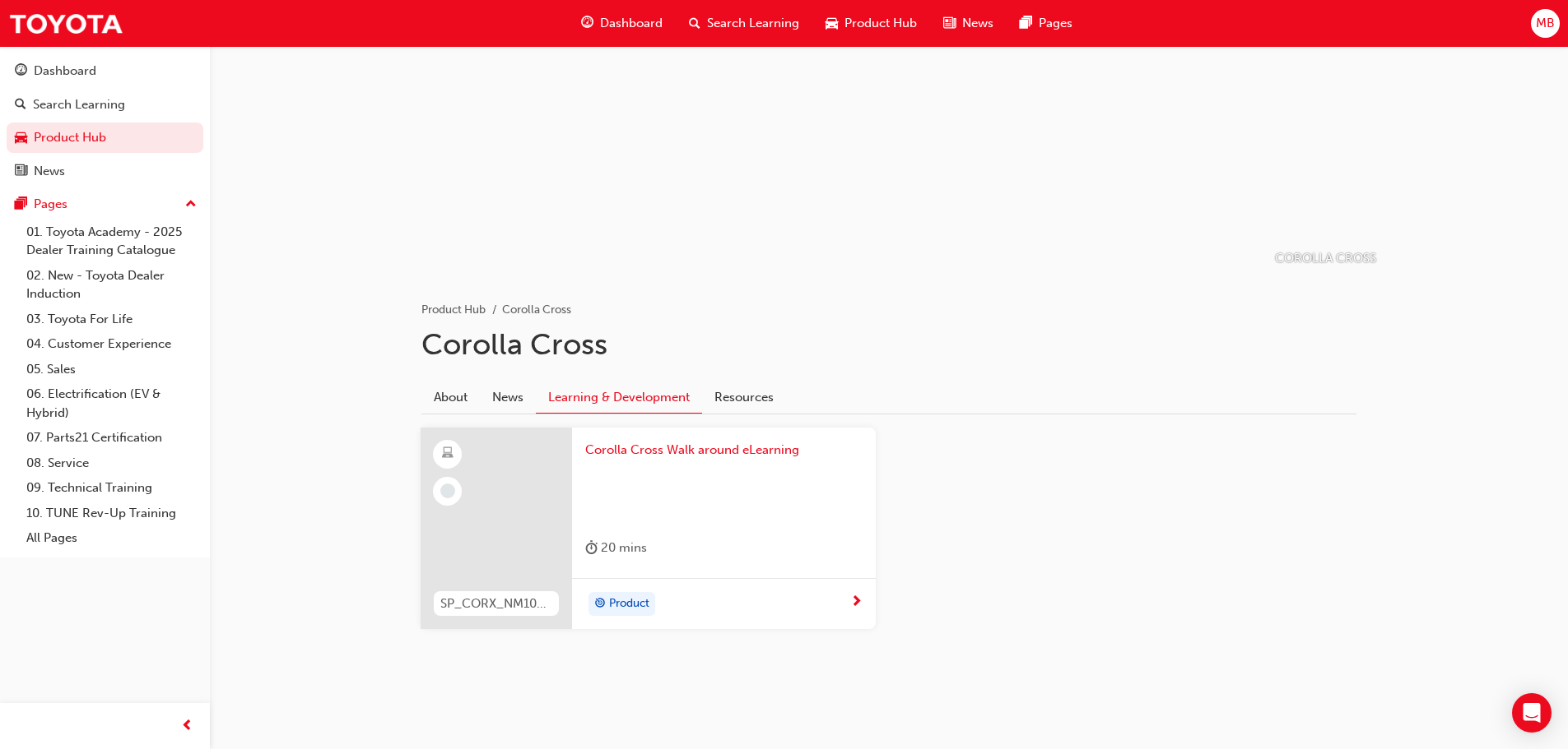
click at [627, 606] on span "Product" at bounding box center [629, 604] width 41 height 19
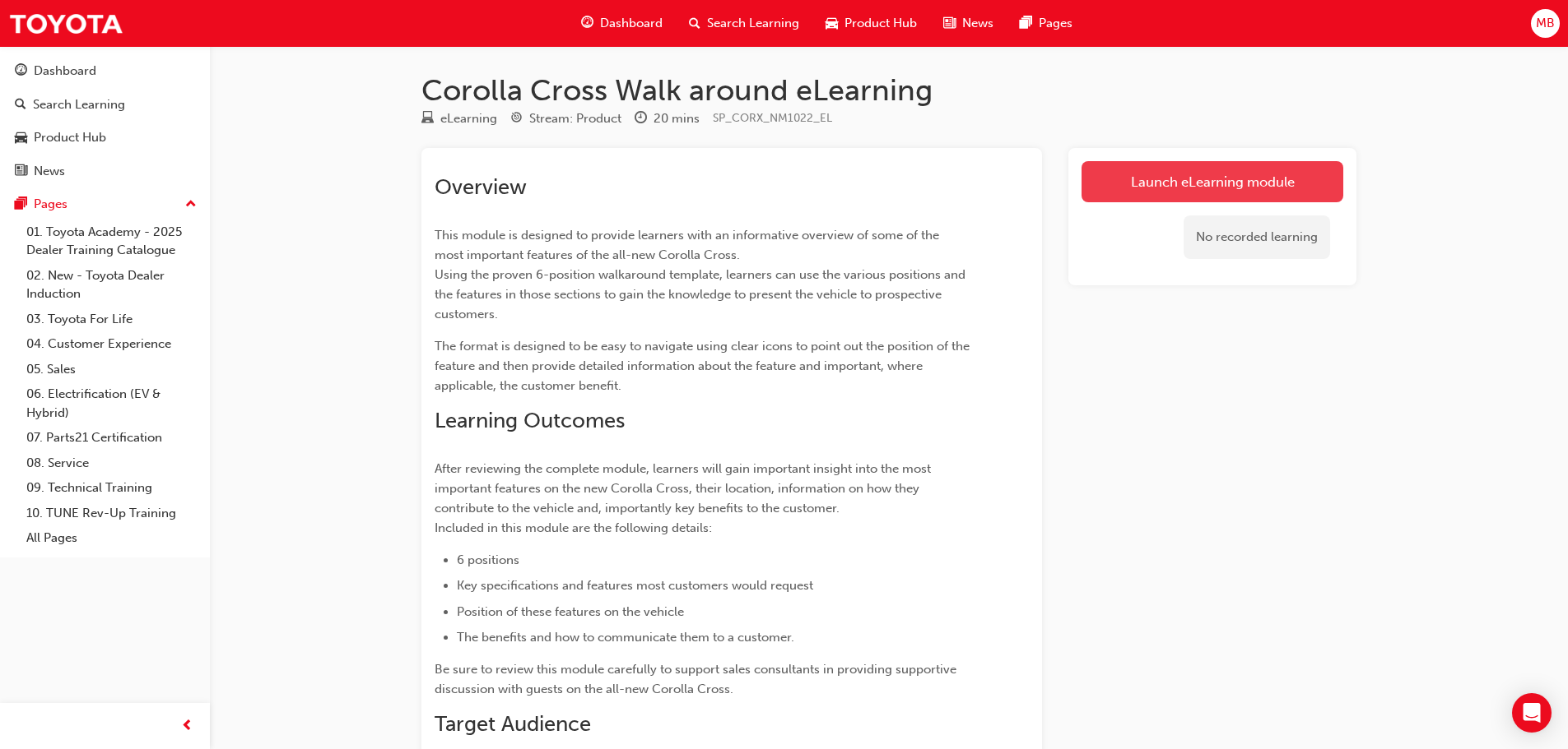
click at [1185, 183] on link "Launch eLearning module" at bounding box center [1212, 182] width 261 height 42
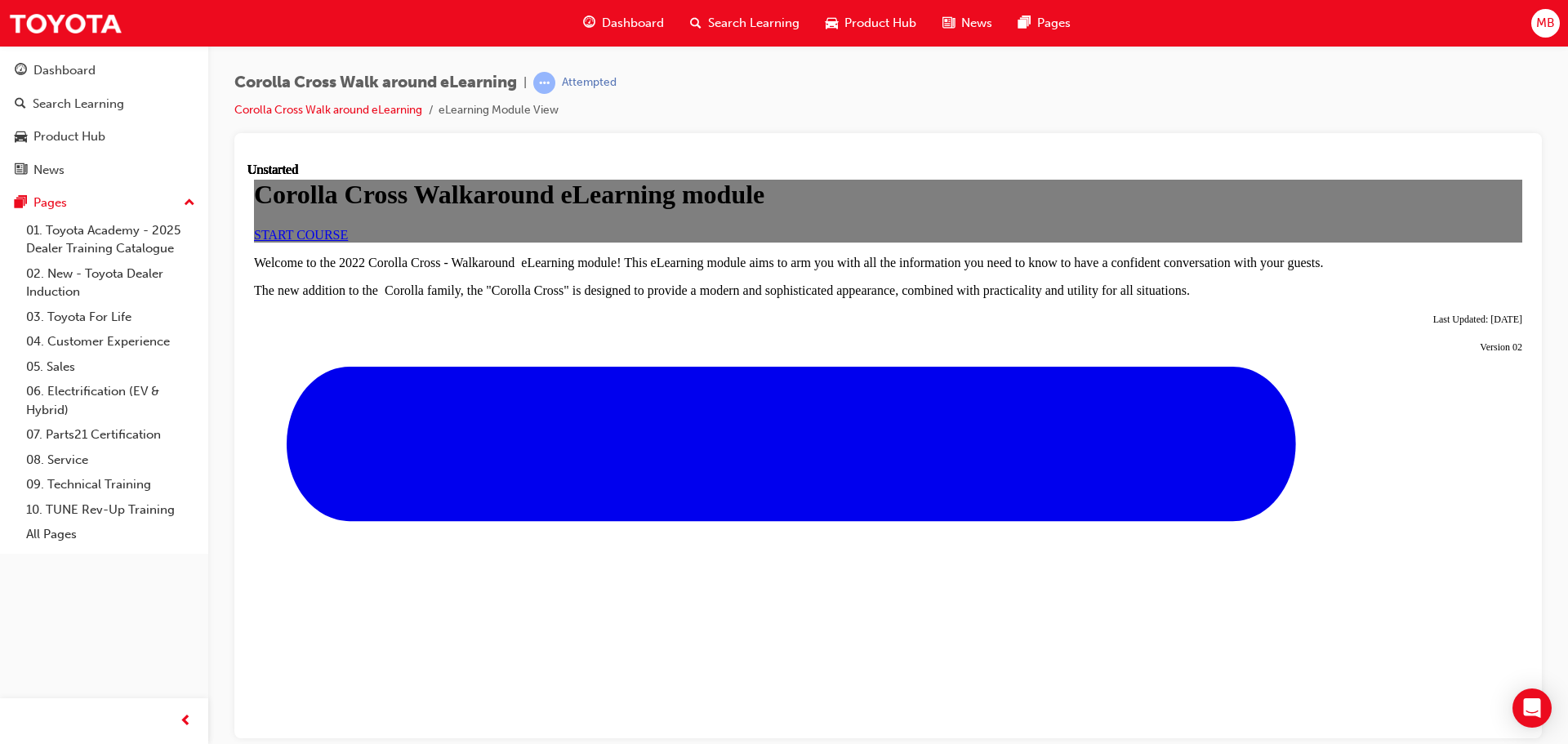
scroll to position [163, 0]
click at [348, 241] on span "START COURSE" at bounding box center [302, 234] width 94 height 14
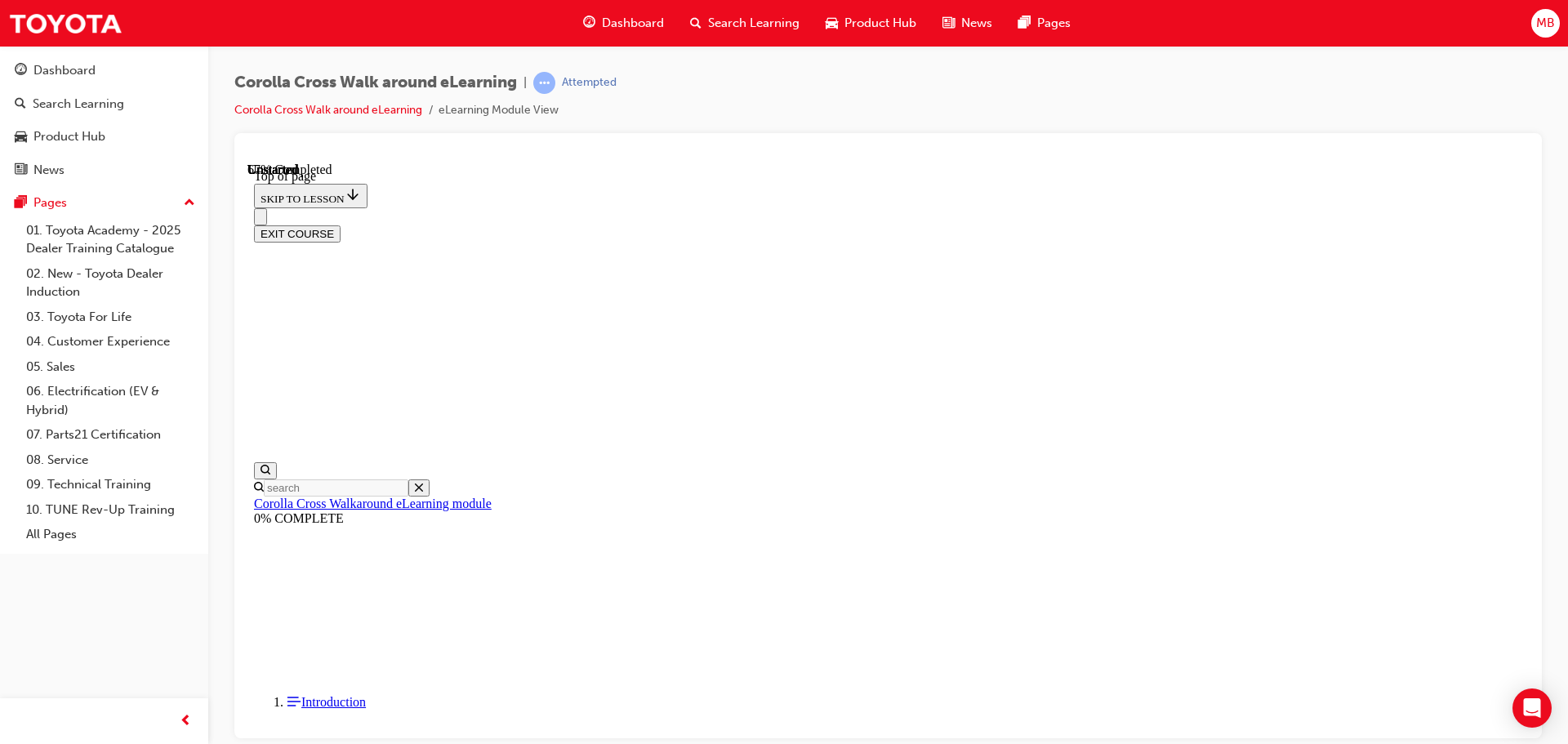
scroll to position [1230, 0]
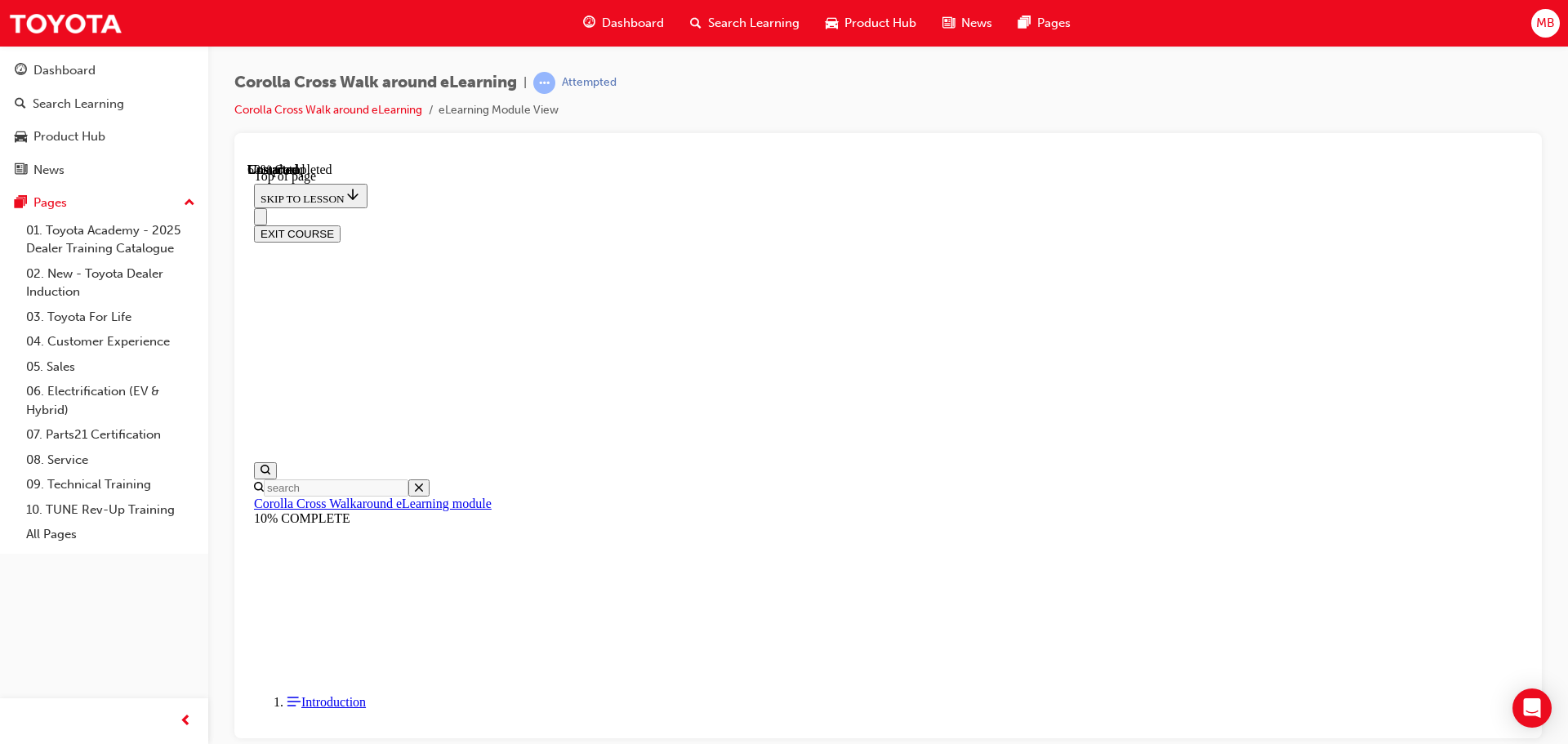
scroll to position [544, 0]
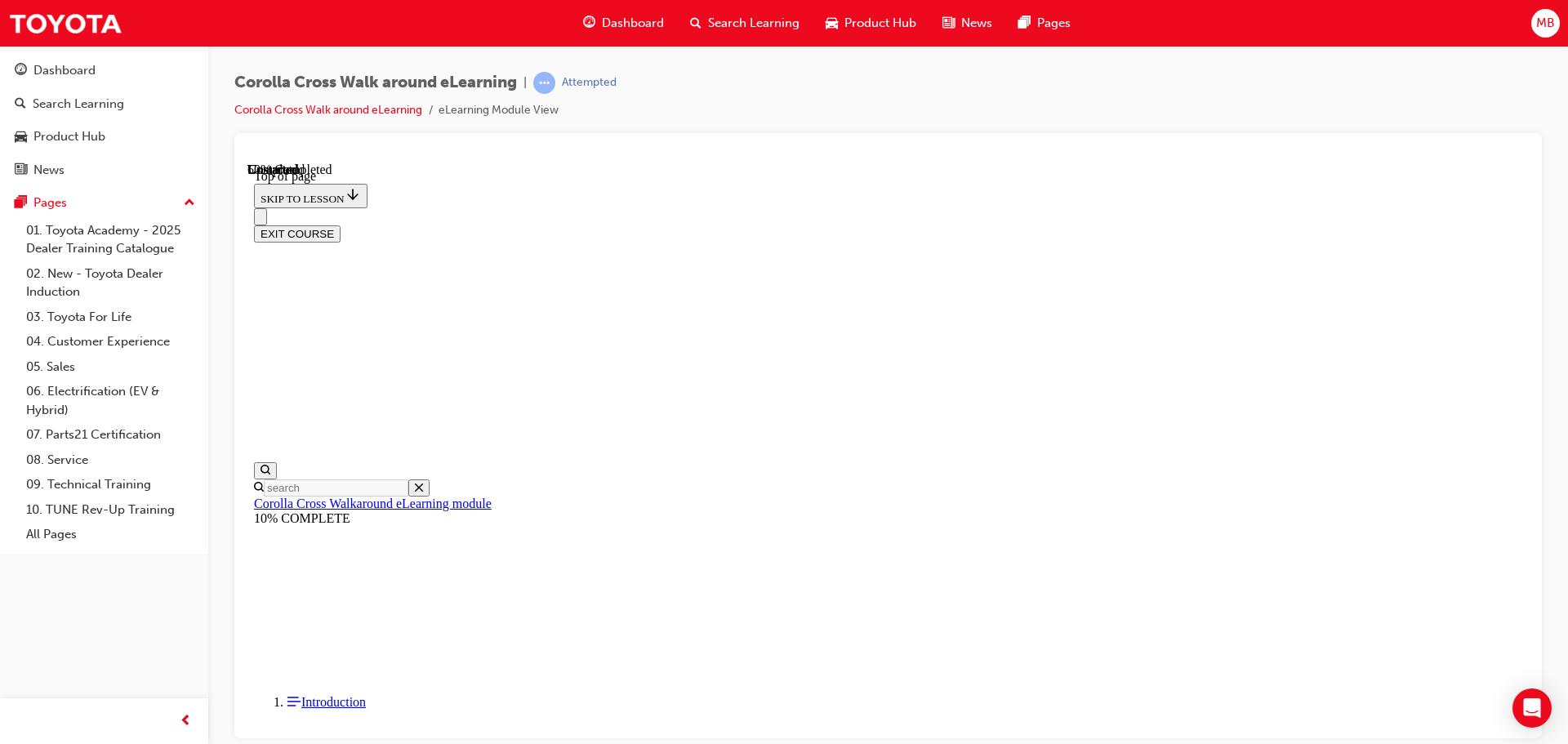
scroll to position [544, 0]
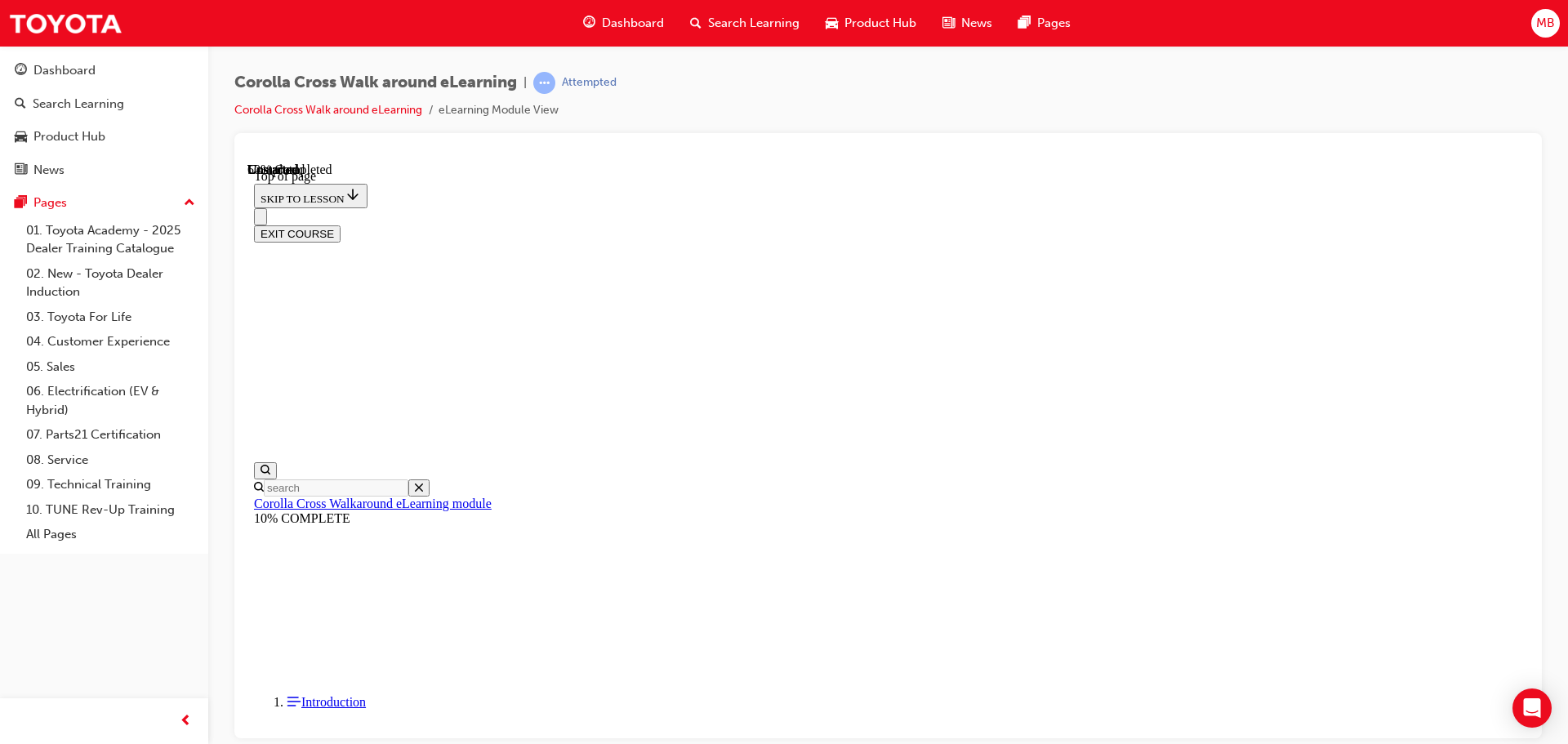
scroll to position [586, 0]
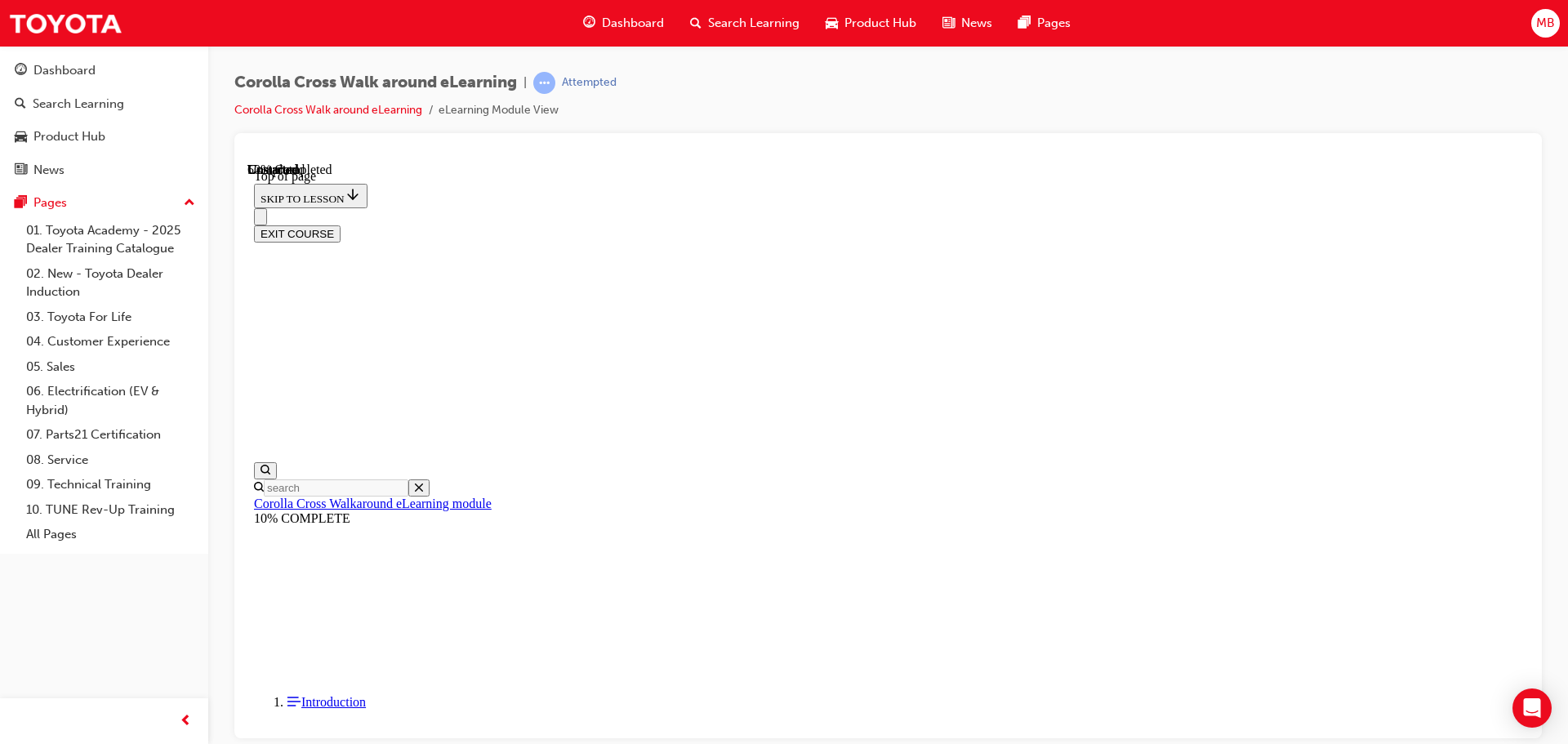
scroll to position [298, 0]
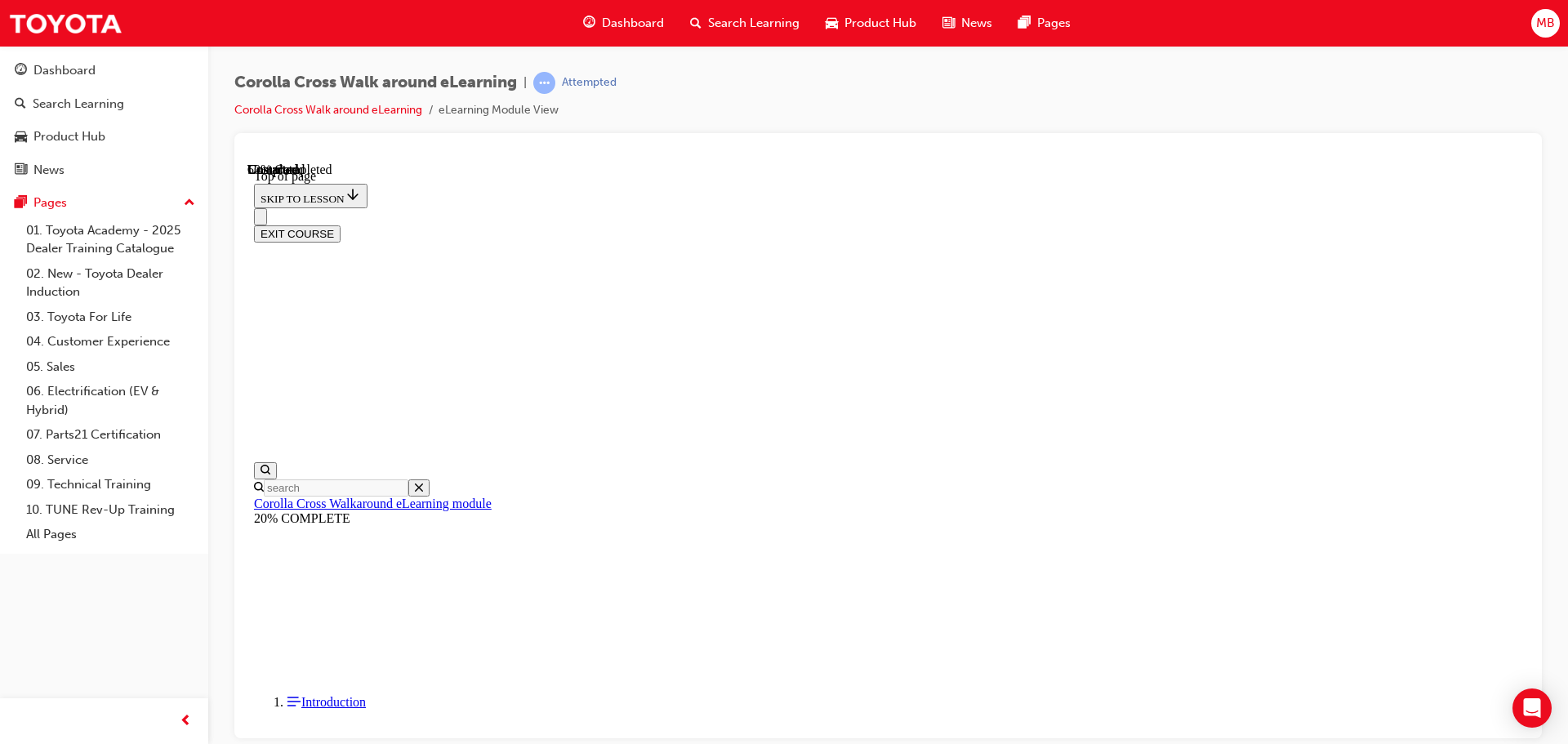
scroll to position [245, 0]
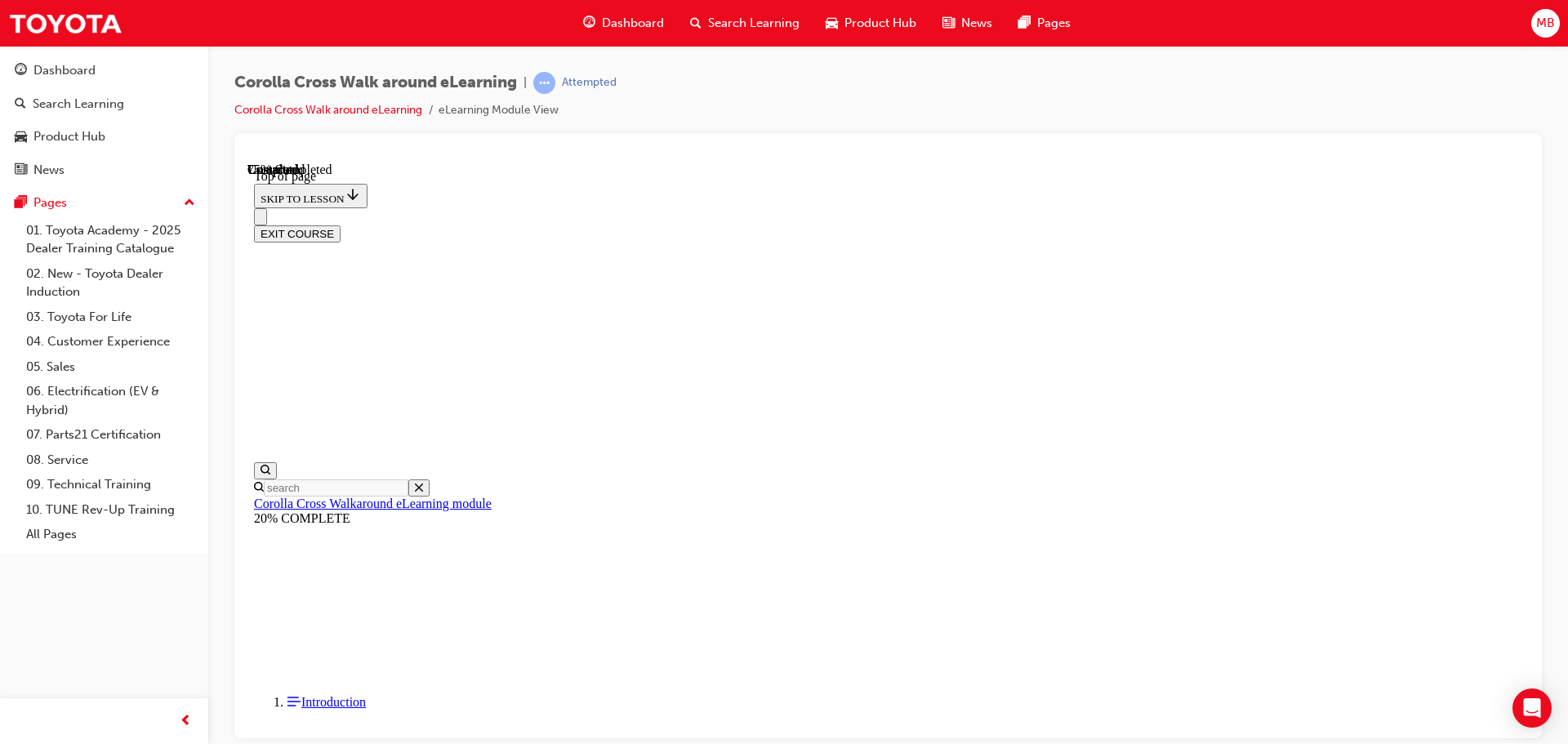
scroll to position [2113, 0]
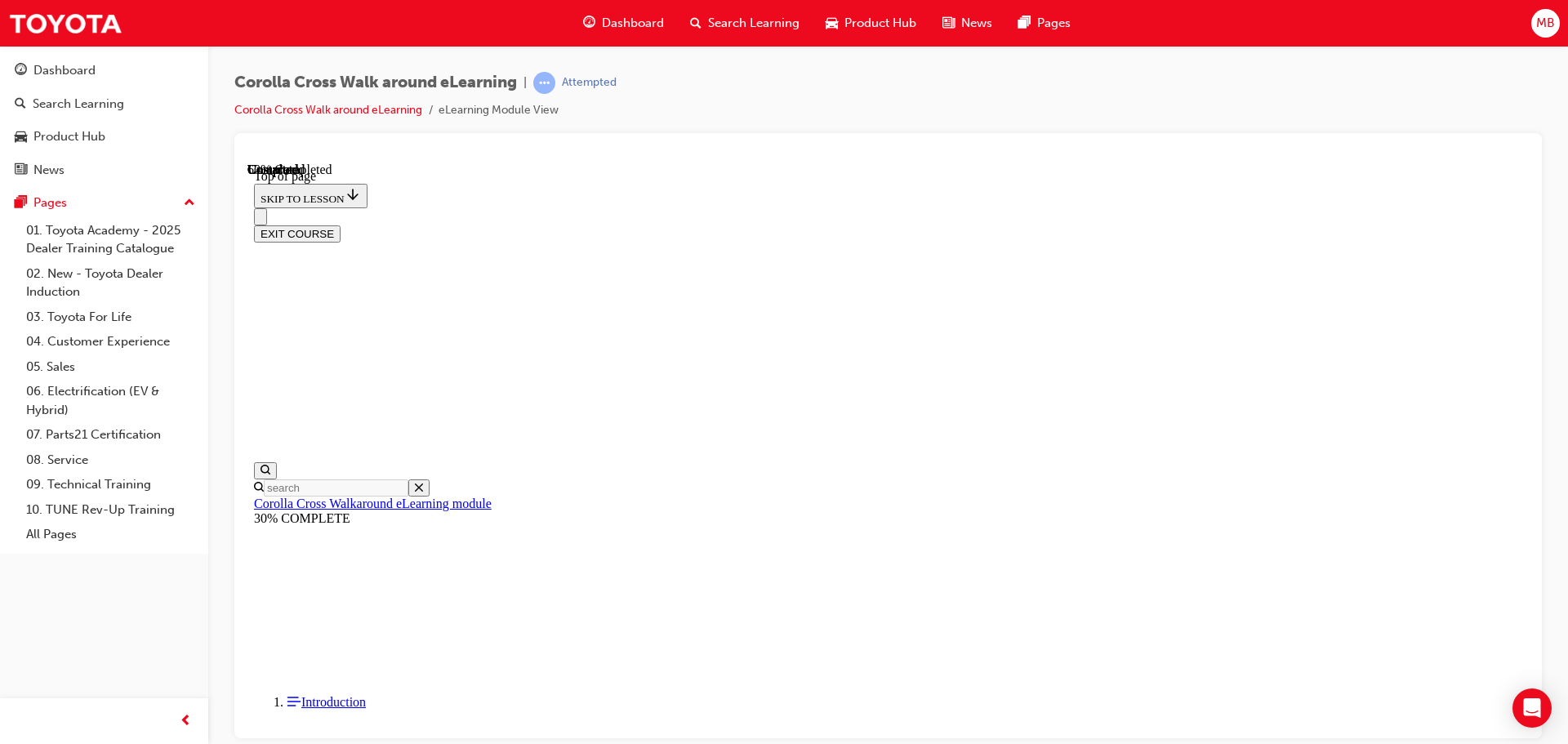
scroll to position [524, 0]
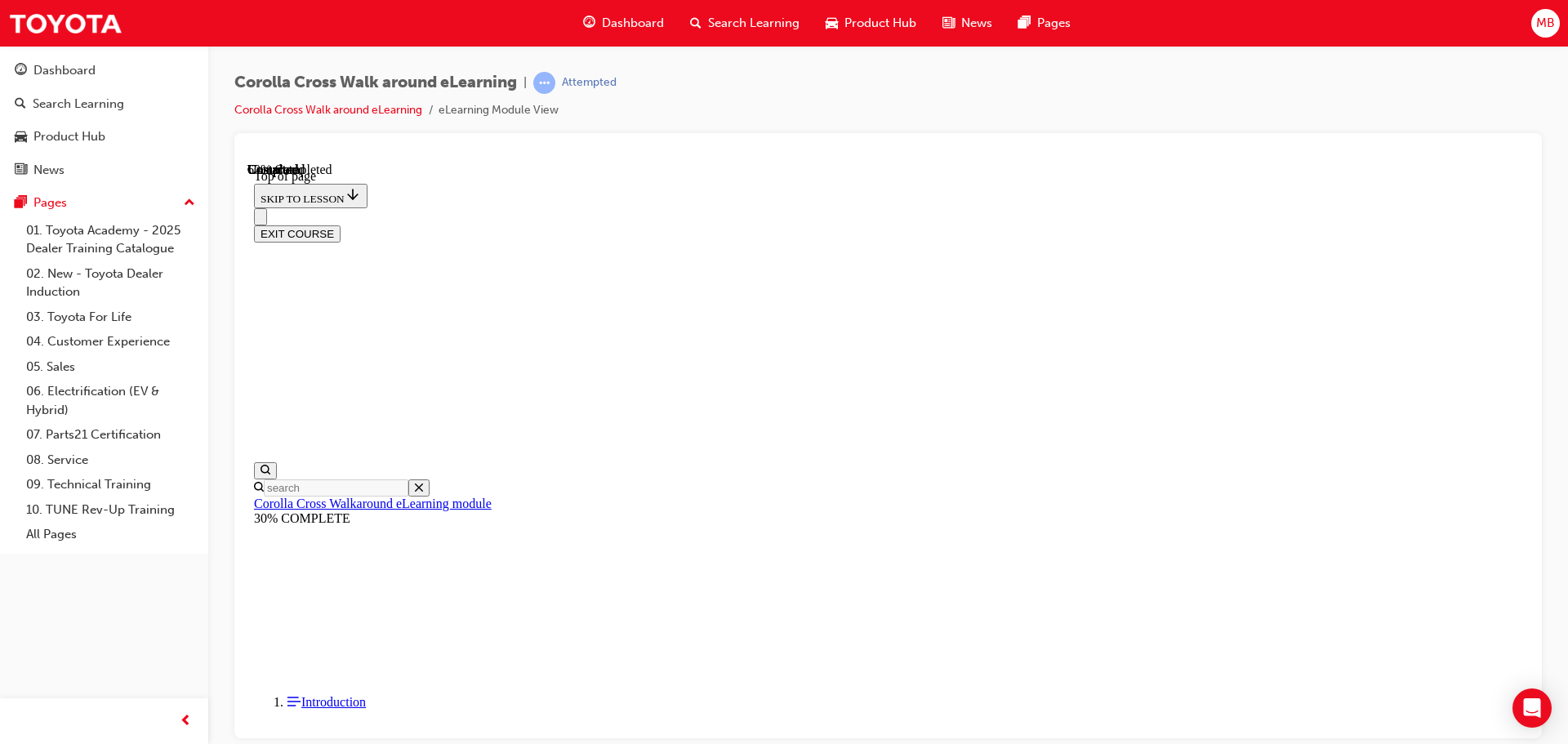
scroll to position [66, 0]
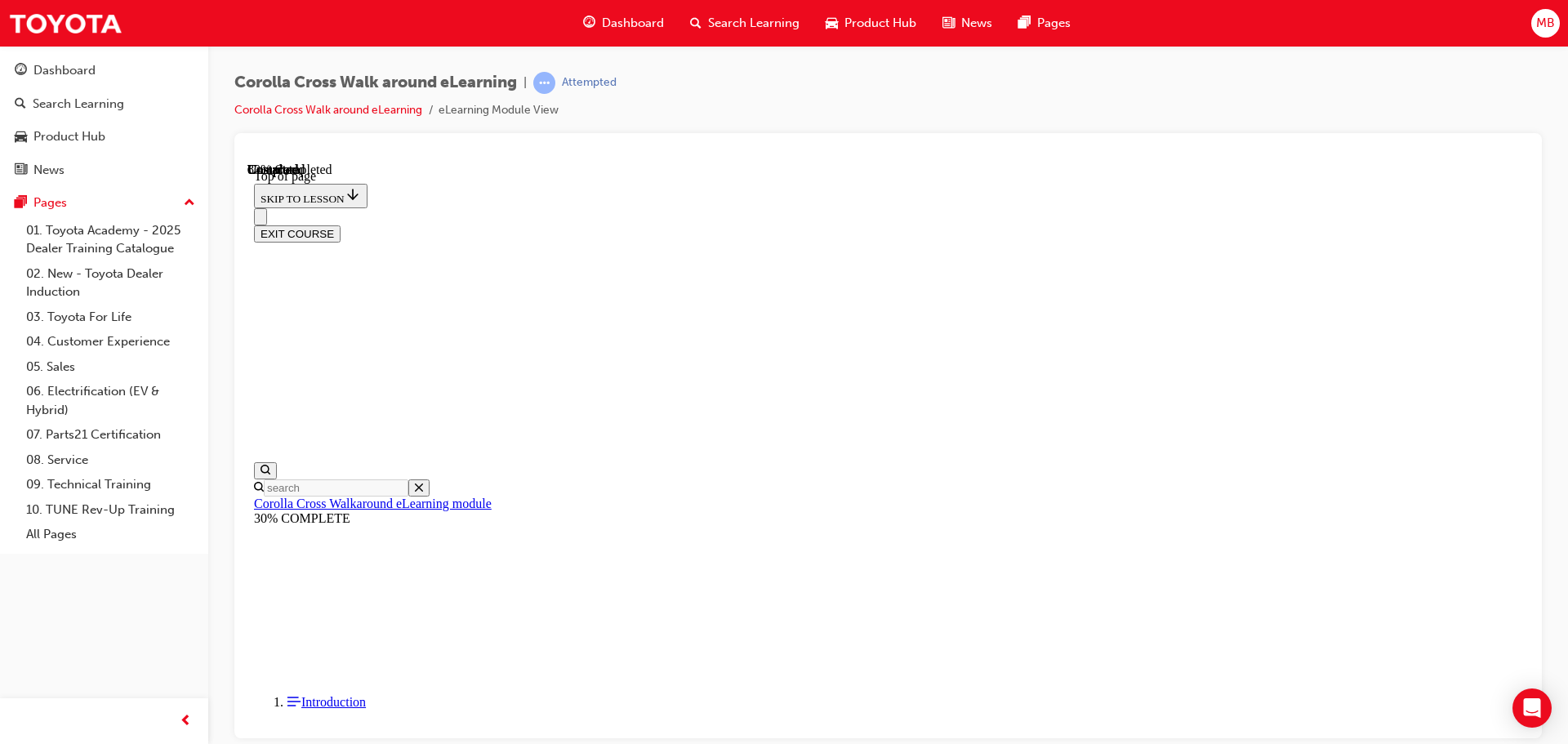
scroll to position [332, 0]
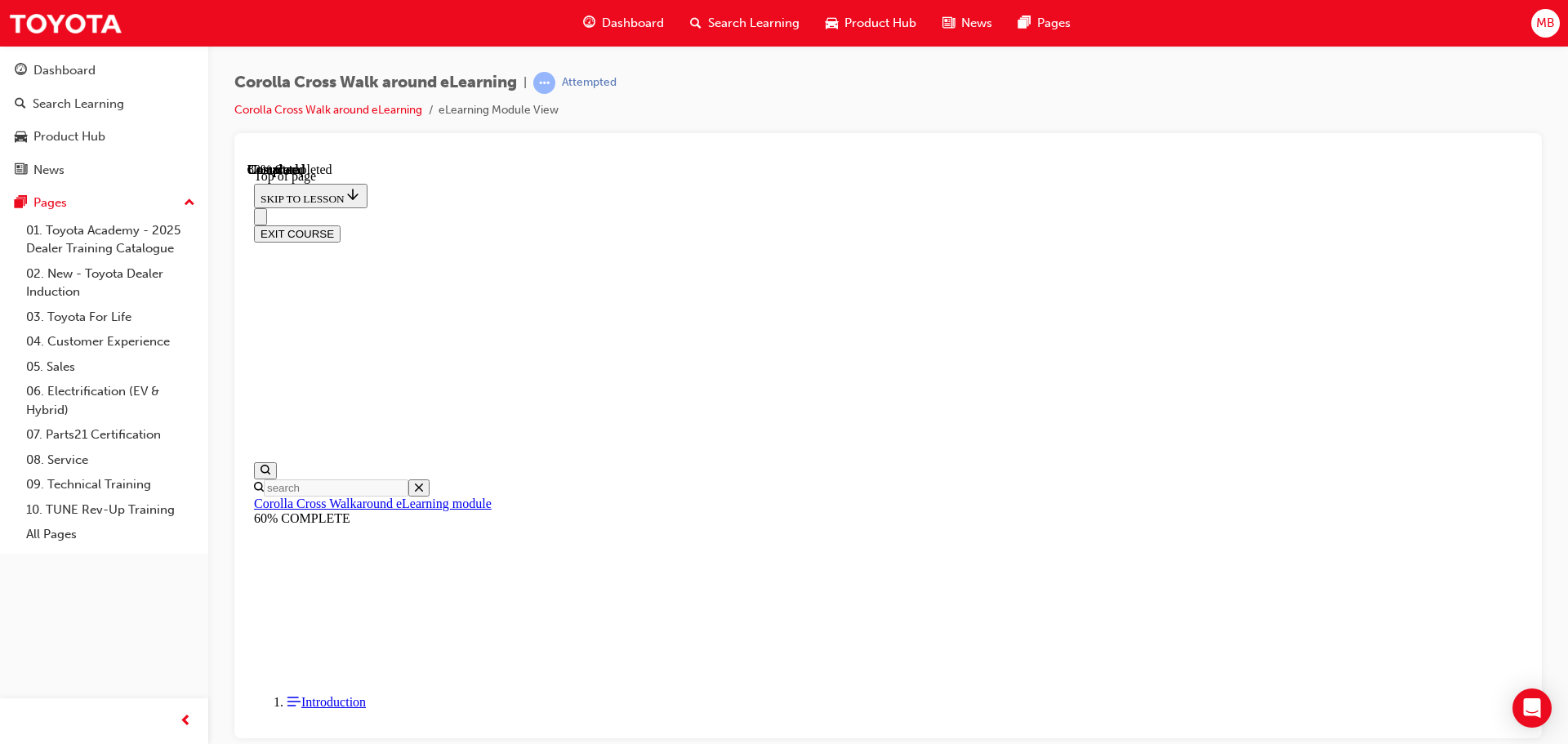
scroll to position [858, 0]
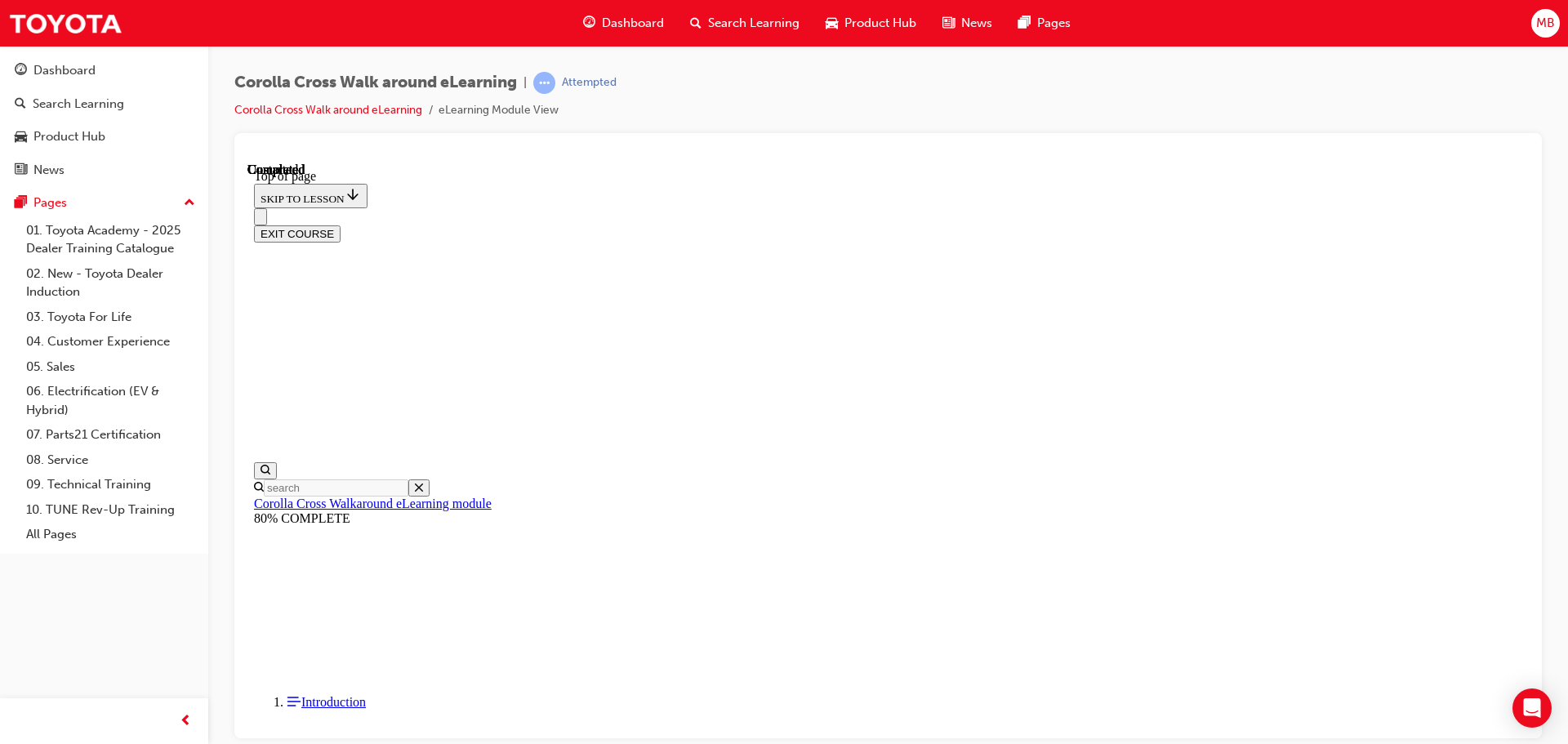
drag, startPoint x: 743, startPoint y: 516, endPoint x: 913, endPoint y: 635, distance: 207.5
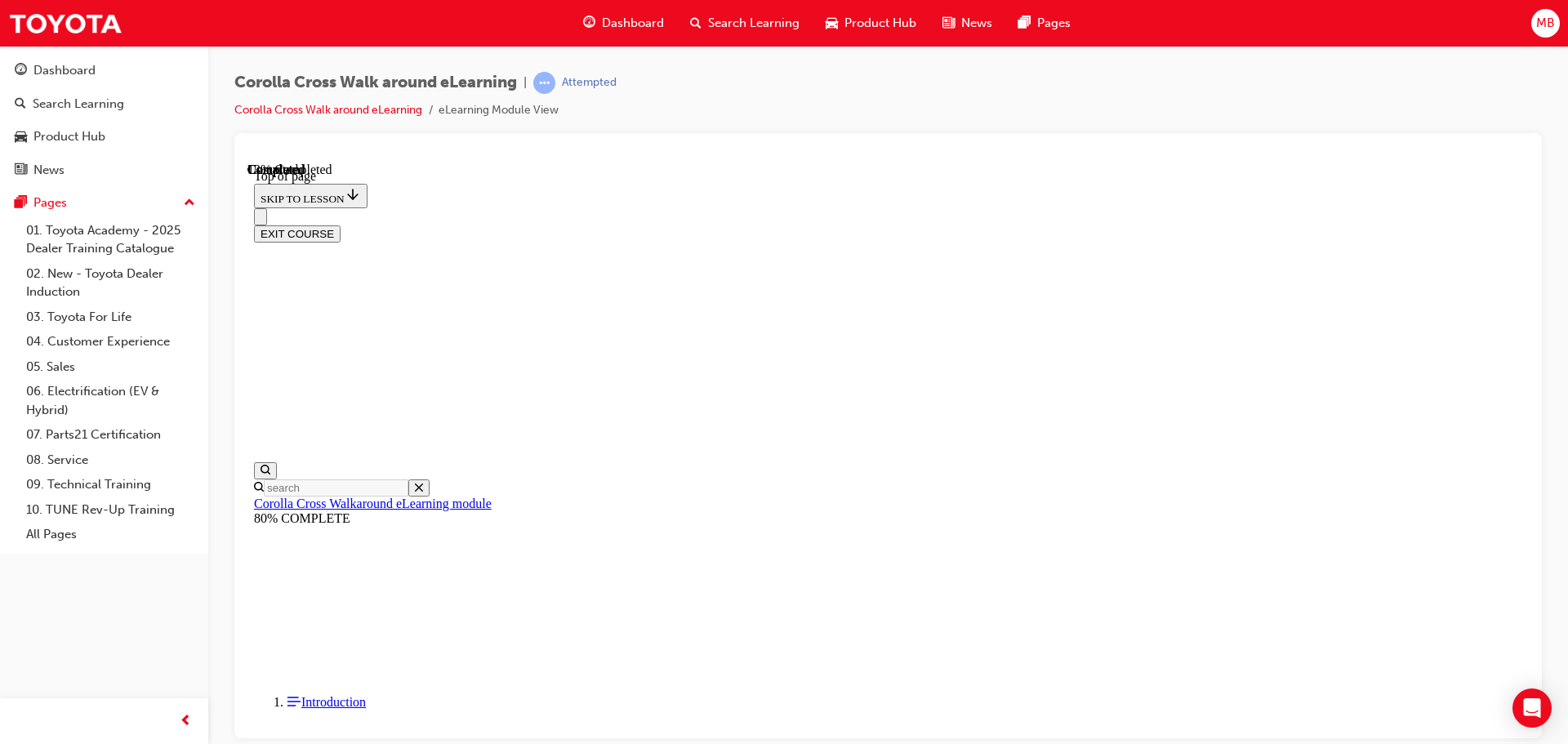
scroll to position [0, 0]
